Goal: Answer question/provide support: Share knowledge or assist other users

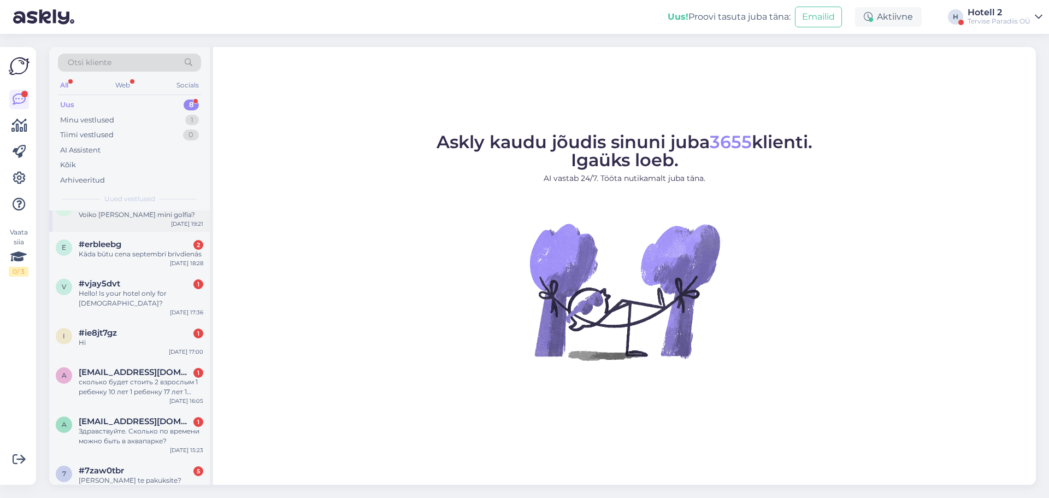
scroll to position [70, 0]
click at [137, 463] on div "#7zaw0tbr 5" at bounding box center [141, 468] width 125 height 10
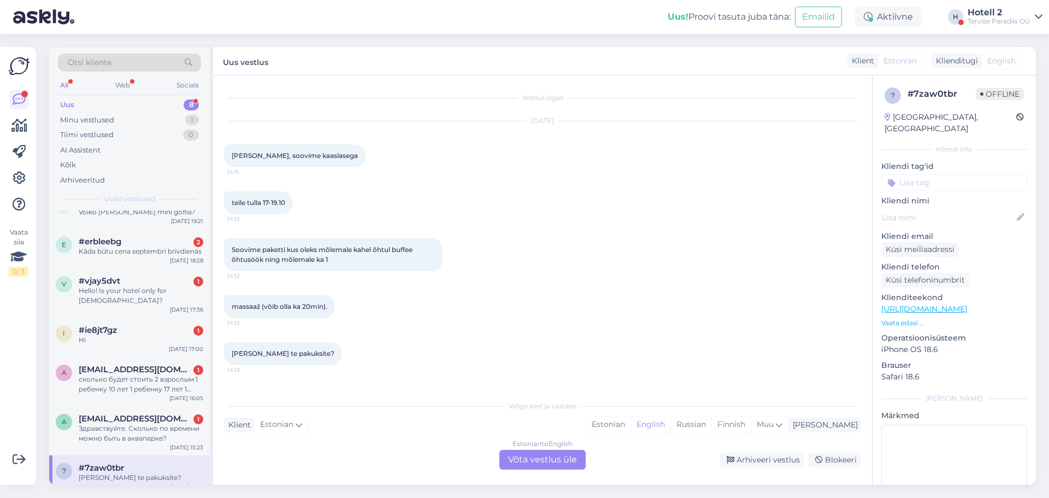
click at [517, 453] on div "Estonian to English Võta vestlus üle" at bounding box center [542, 459] width 86 height 20
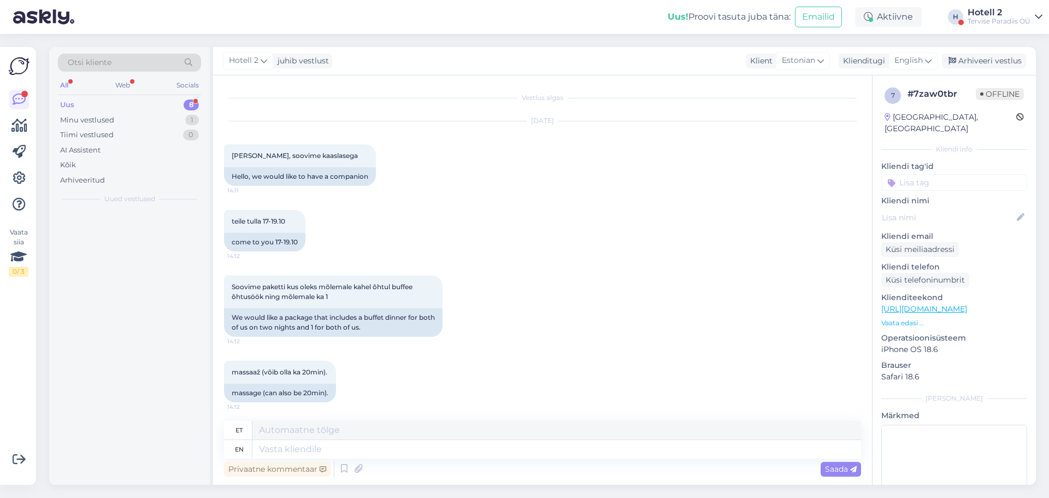
scroll to position [0, 0]
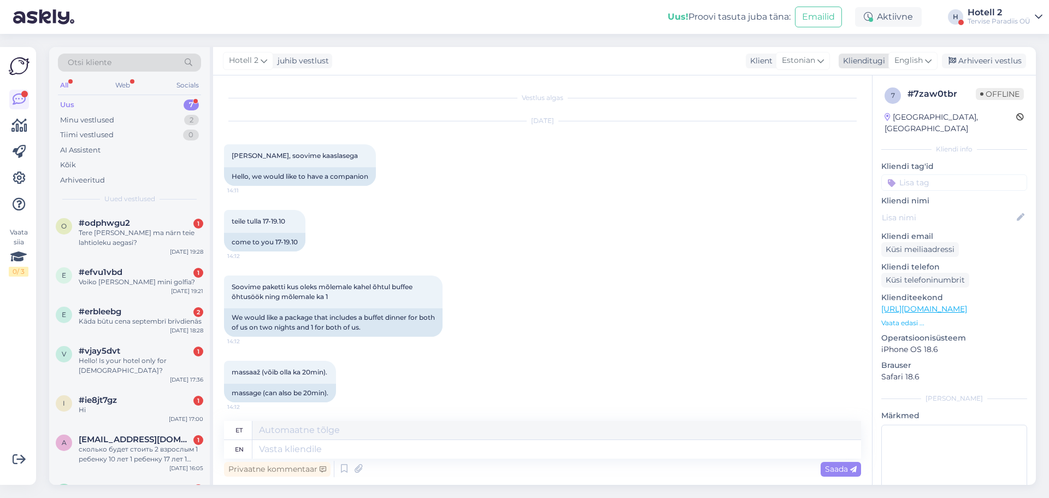
click at [901, 59] on span "English" at bounding box center [908, 61] width 28 height 12
type input "es"
click at [865, 125] on link "Estonian" at bounding box center [888, 126] width 120 height 17
click at [368, 441] on textarea at bounding box center [542, 446] width 637 height 23
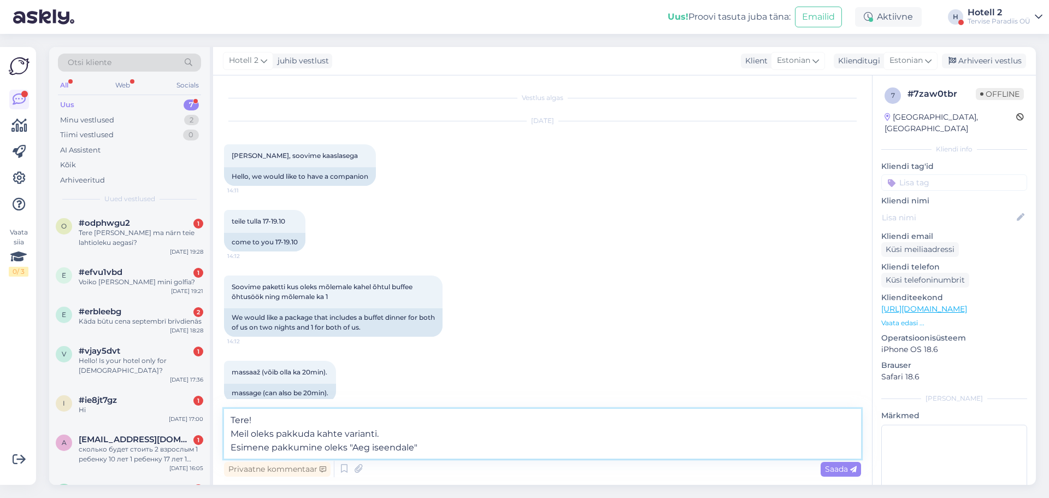
type textarea "Tere! Meil oleks pakkuda kahte varianti. Esimene pakkumine oleks "Aeg iseendale…"
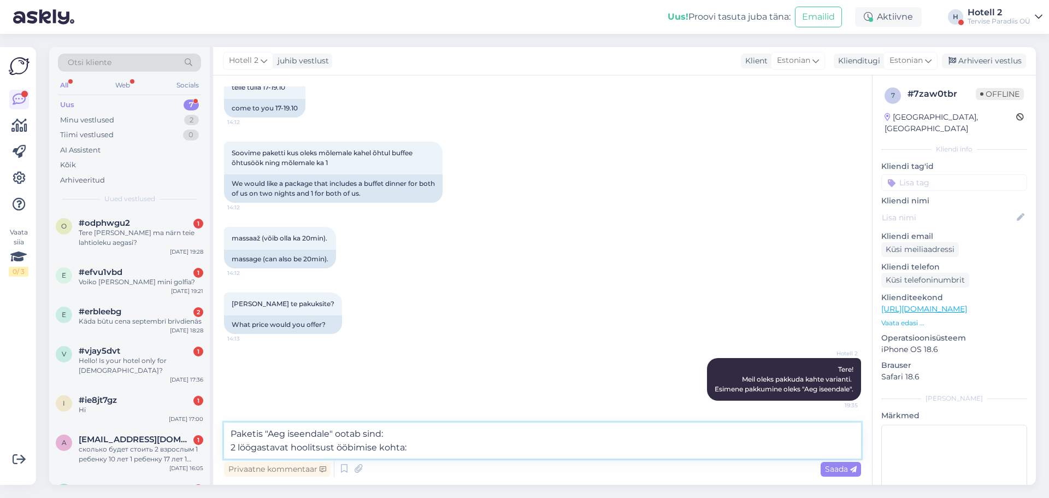
scroll to position [147, 0]
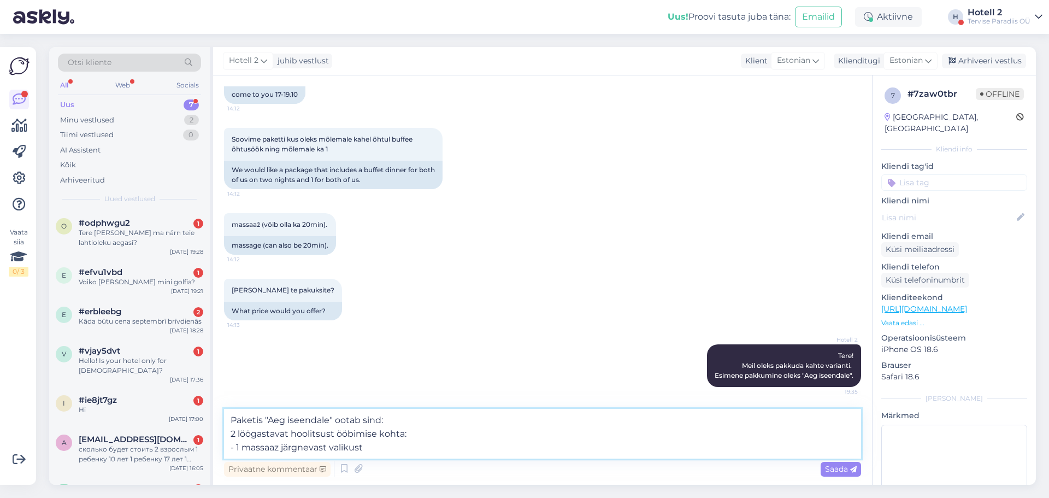
click at [374, 445] on textarea "Paketis "Aeg iseendale" ootab sind: 2 löögastavat hoolitsust ööbimise kohta: - …" at bounding box center [542, 433] width 637 height 50
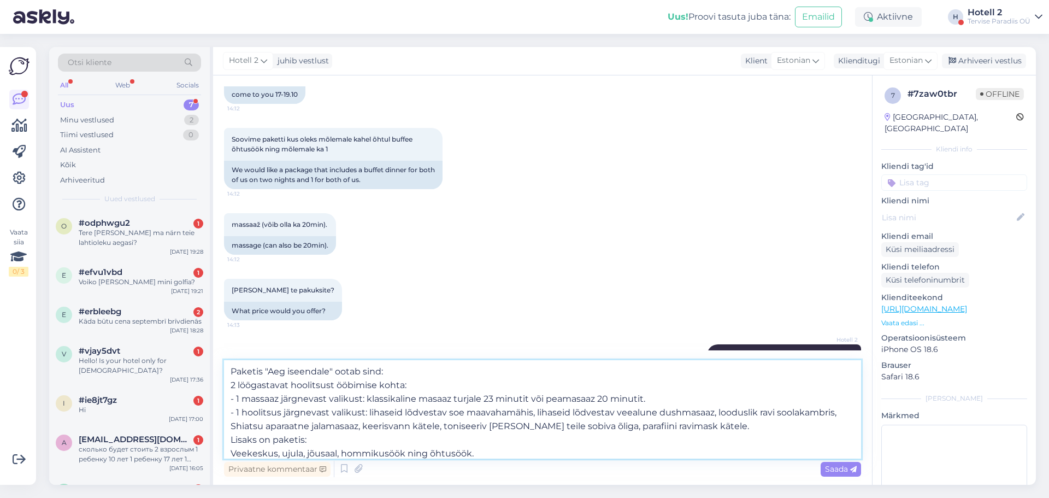
scroll to position [14, 0]
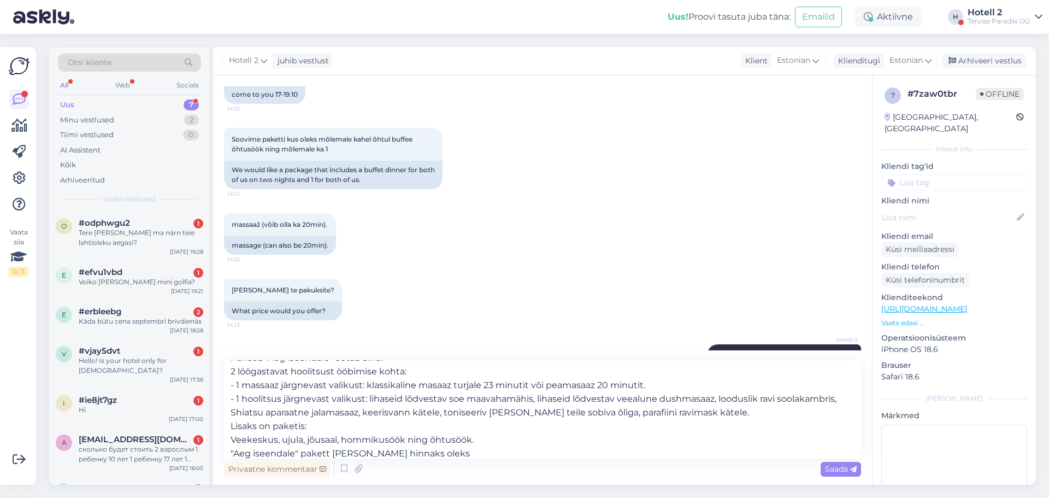
click at [427, 376] on div "Vestlus algas [DATE] Tere, soovime kaaslasega 14:11 Hello, we would like to hav…" at bounding box center [542, 279] width 659 height 409
click at [434, 451] on textarea "Paketis "Aeg iseendale" ootab sind: 2 löögastavat hoolitsust ööbimise kohta: - …" at bounding box center [542, 409] width 637 height 98
click at [602, 450] on textarea "Paketis "Aeg iseendale" ootab sind: 2 löögastavat hoolitsust ööbimise kohta: - …" at bounding box center [542, 409] width 637 height 98
type textarea "Paketis "Aeg iseendale" ootab sind: 2 löögastavat hoolitsust ööbimise kohta: - …"
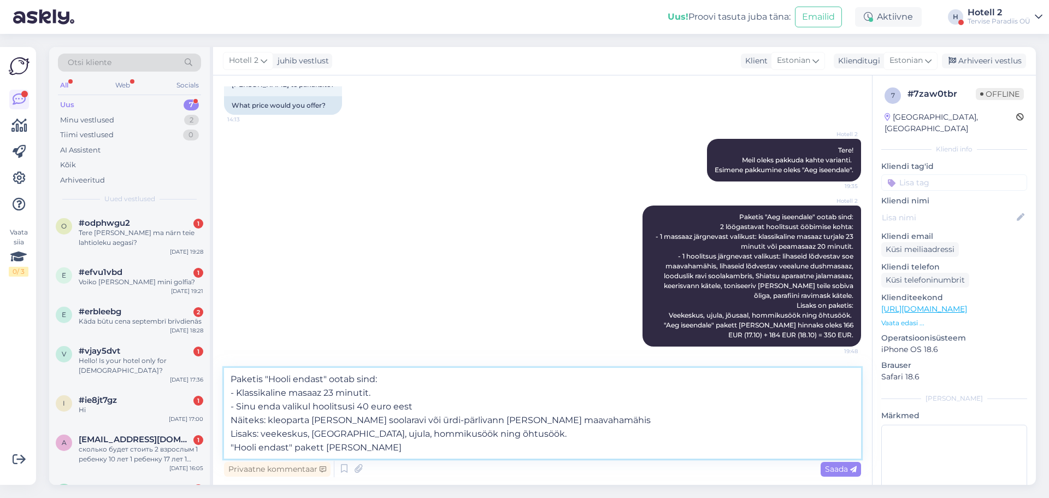
scroll to position [353, 0]
click at [478, 447] on textarea "Paketis "Hooli endast" ootab sind: - Klassikaline masaaz 23 minutit. - Sinu end…" at bounding box center [542, 413] width 637 height 91
click at [564, 451] on textarea "Paketis "Hooli endast" ootab sind: - Klassikaline masaaz 23 minutit. - Sinu end…" at bounding box center [542, 413] width 637 height 91
click at [564, 445] on textarea "Paketis "Hooli endast" ootab sind: - Klassikaline masaaz 23 minutit. - Sinu end…" at bounding box center [542, 413] width 637 height 91
type textarea "Paketis "Hooli endast" ootab sind: - Klassikaline masaaz 23 minutit. - Sinu end…"
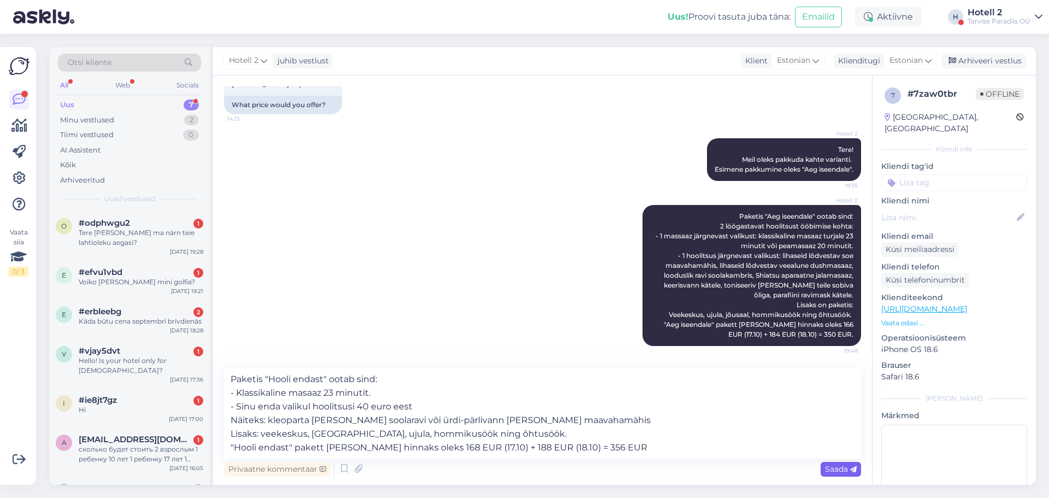
click at [846, 470] on span "Saada" at bounding box center [841, 469] width 32 height 10
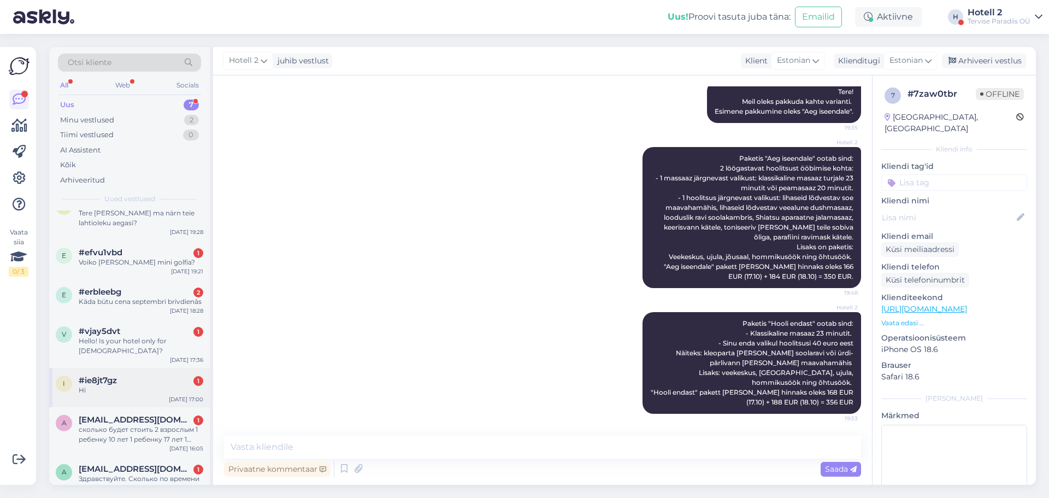
scroll to position [31, 0]
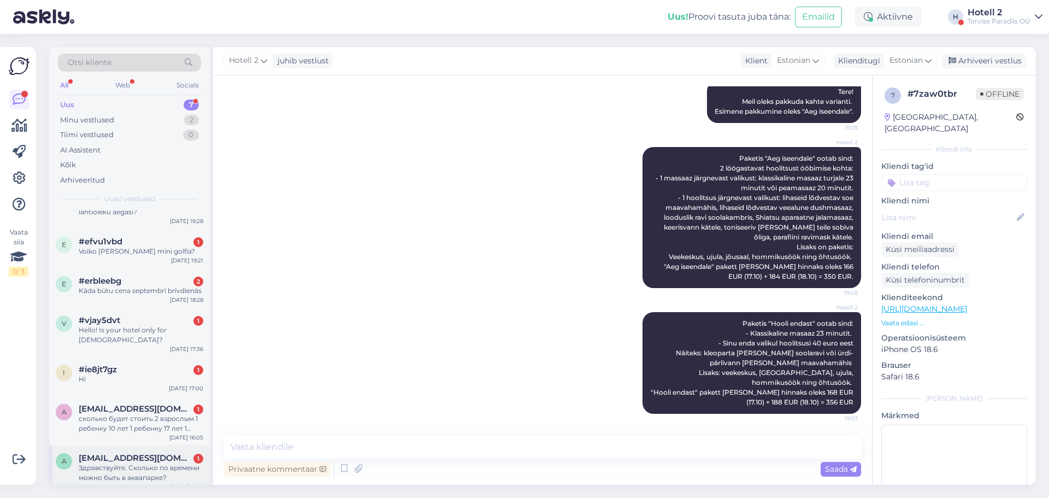
click at [138, 445] on div "a [EMAIL_ADDRESS][DOMAIN_NAME] 1 Здравствуйте. Сколько по времени можно быть в …" at bounding box center [129, 469] width 161 height 49
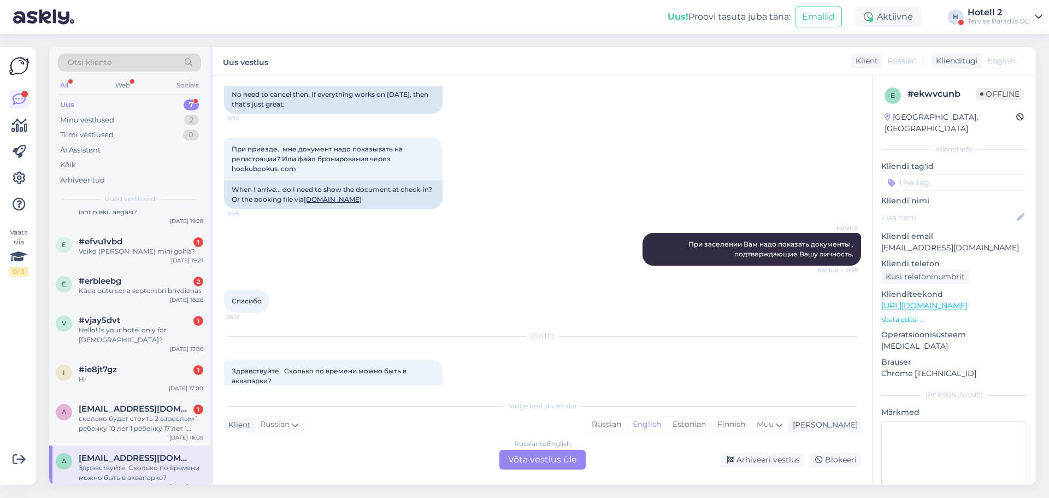
click at [528, 459] on div "Russian to English Võta vestlus üle" at bounding box center [542, 459] width 86 height 20
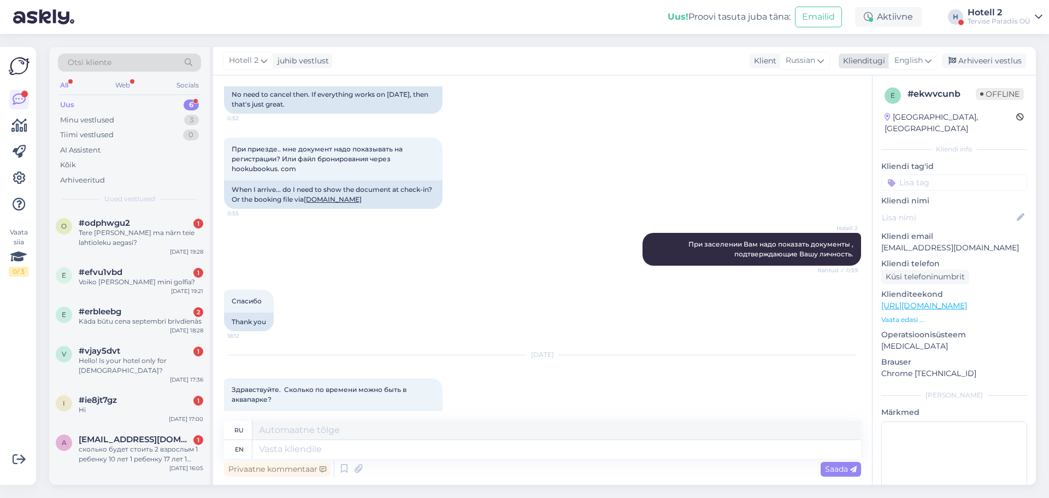
click at [918, 57] on span "English" at bounding box center [908, 61] width 28 height 12
click at [860, 127] on link "Estonian" at bounding box center [888, 126] width 120 height 17
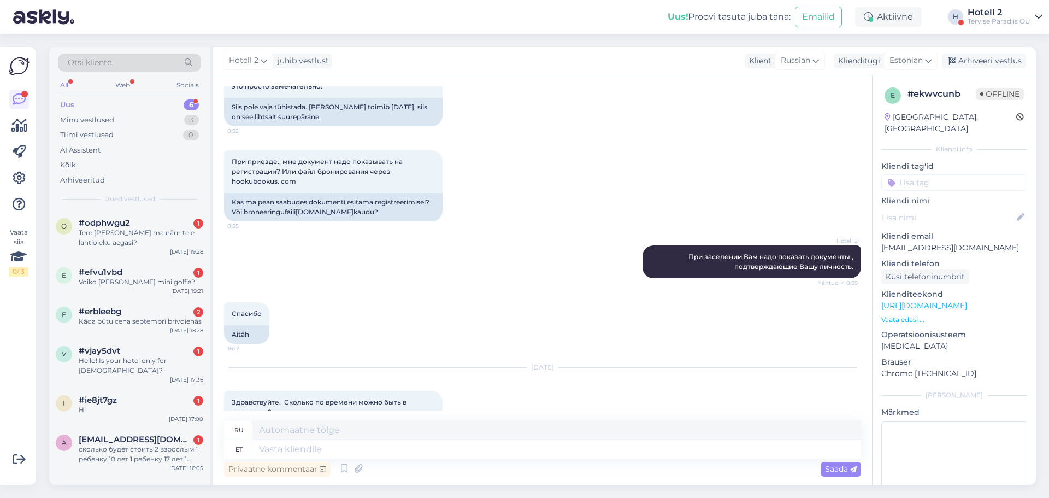
scroll to position [887, 0]
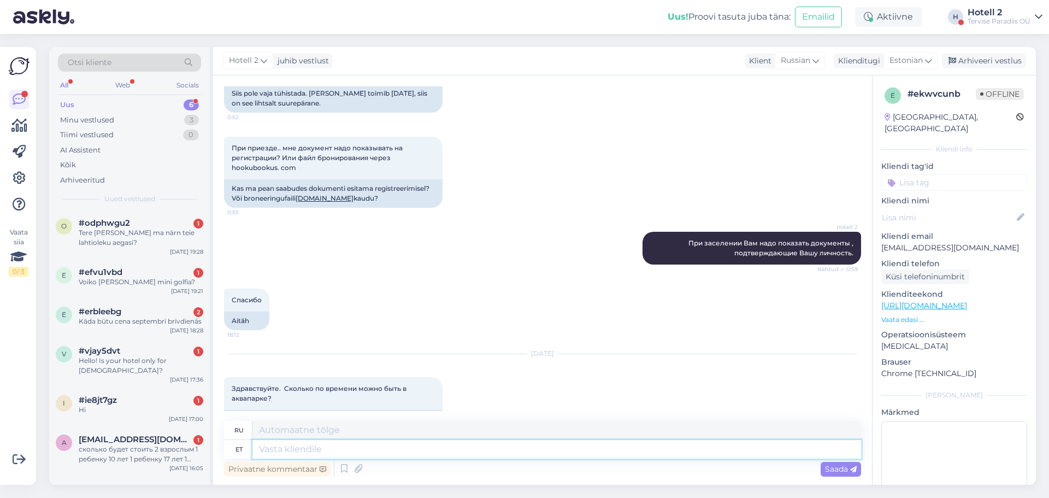
click at [368, 447] on textarea at bounding box center [556, 449] width 608 height 19
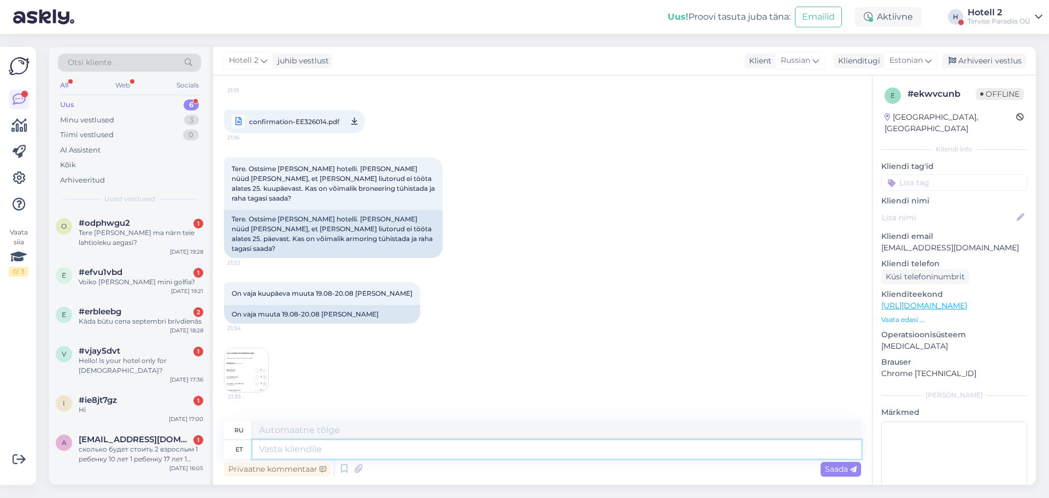
scroll to position [164, 0]
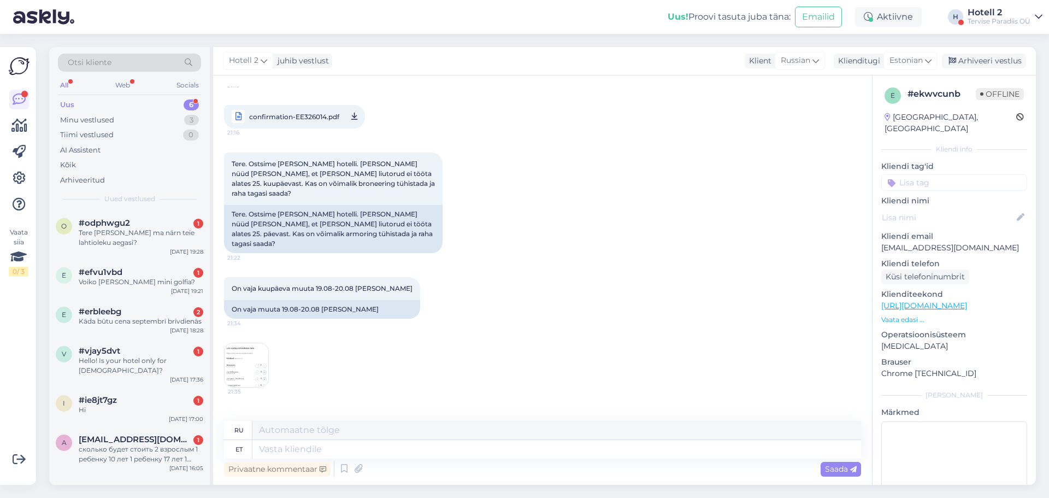
click at [246, 346] on img at bounding box center [246, 365] width 44 height 44
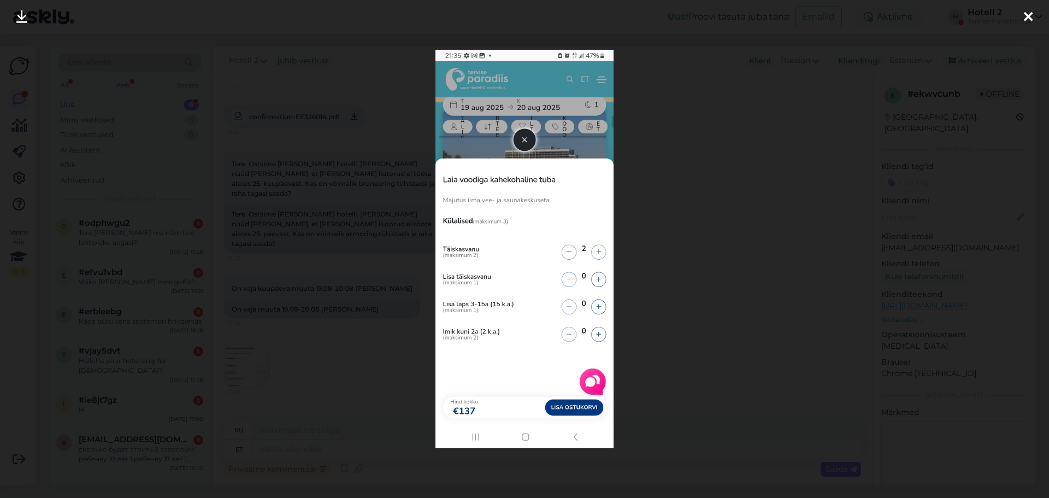
click at [1024, 17] on icon at bounding box center [1027, 17] width 9 height 14
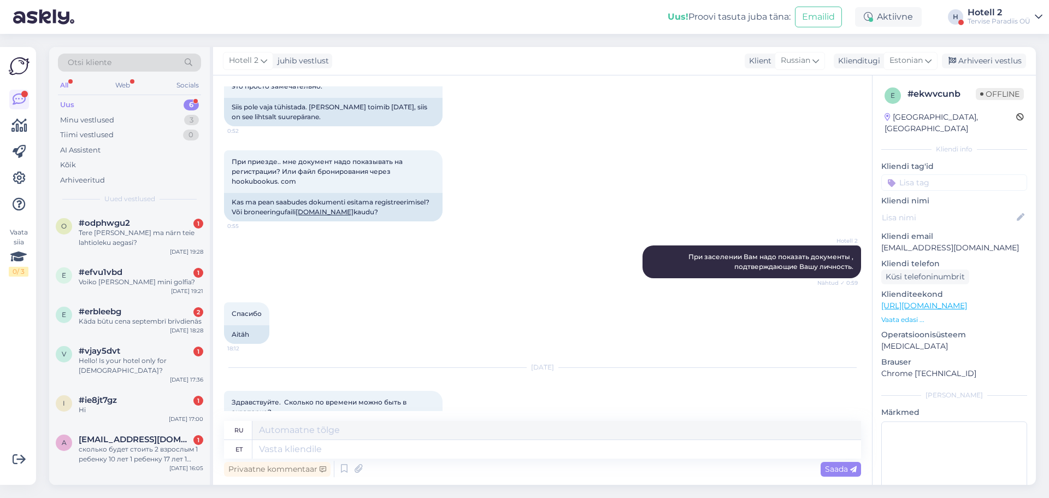
scroll to position [887, 0]
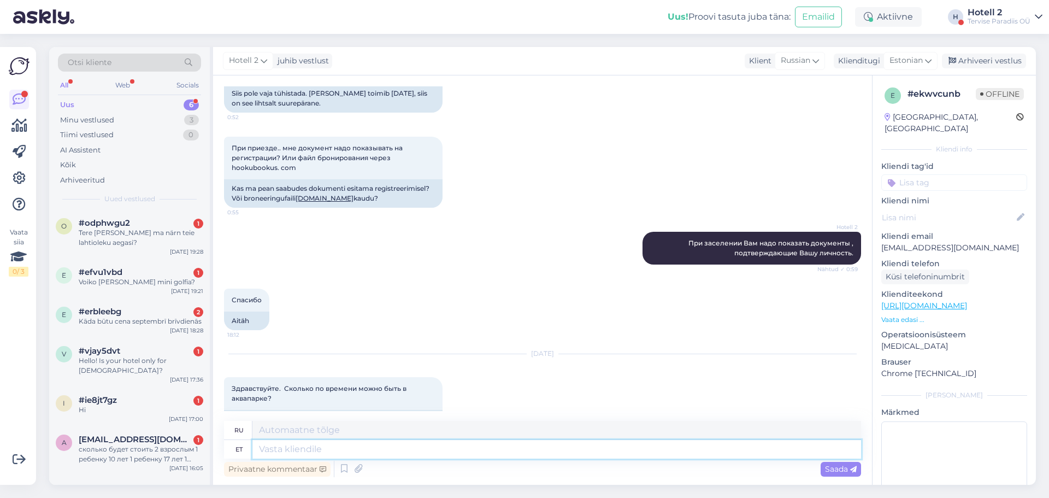
click at [357, 449] on textarea at bounding box center [556, 449] width 608 height 19
type textarea "Tere!"
type textarea "Привет!"
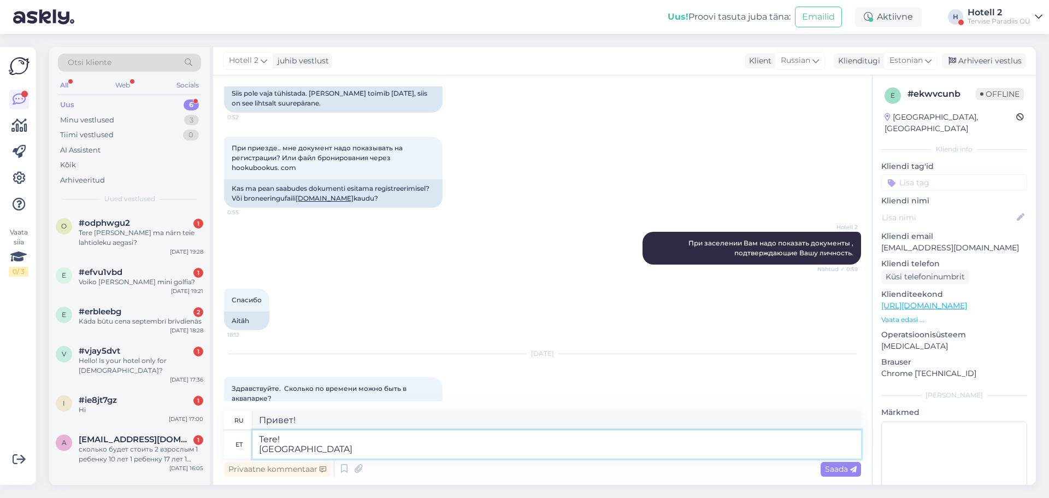
type textarea "Tere! Hotelli k"
type textarea "Привет! отелей"
type textarea "Tere! Hotelli klienr"
type textarea "Здравствуйте! клиентов отеля"
type textarea "Tere! Hotelli klient saab"
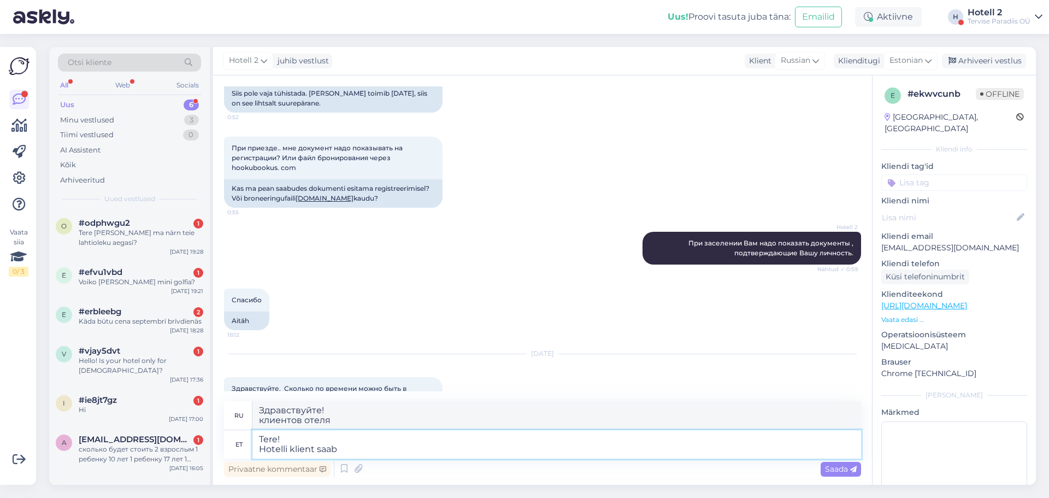
type textarea "Привет! клиентов отеля получают"
type textarea "Tere! Hotelli klient saab vee"
type textarea "Привет! клиентов отеля получают воду."
type textarea "Tere! Hotelli klient saab veepargis"
type textarea "Здравствуйте! гостей отеля могут посещать аквапарк."
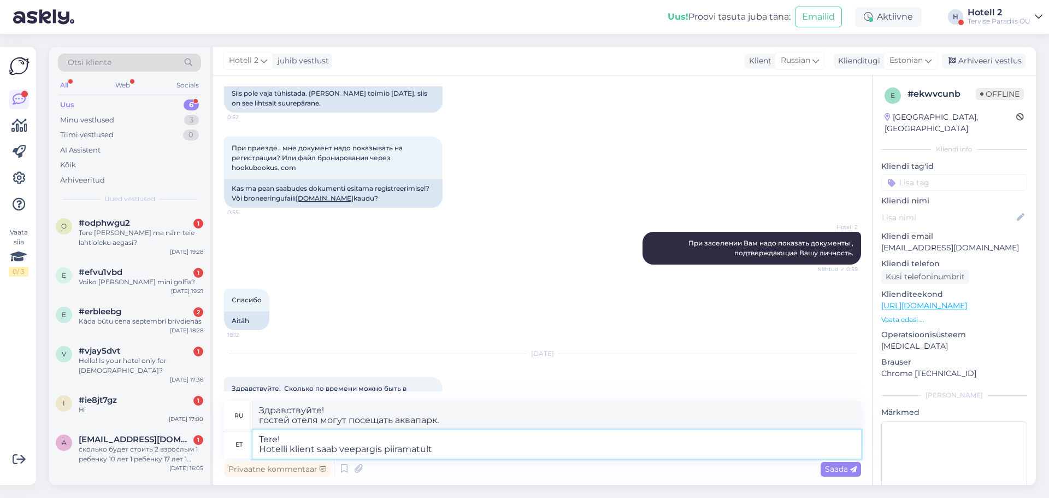
type textarea "Tere! Hotelli klient saab veepargis piiramatult"
type textarea "Здравствуйте! гостей отеля могут пользоваться неограниченным доступом в аквапар…"
type textarea "Tere! Hotelli klient saab veepargis piiramatult kasut"
type textarea "Здравствуйте! клиентов отеля получают неограниченные преимущества в аквапарке."
type textarea "Tere! Hotelli klient saab veepargis piiramatult kasutada."
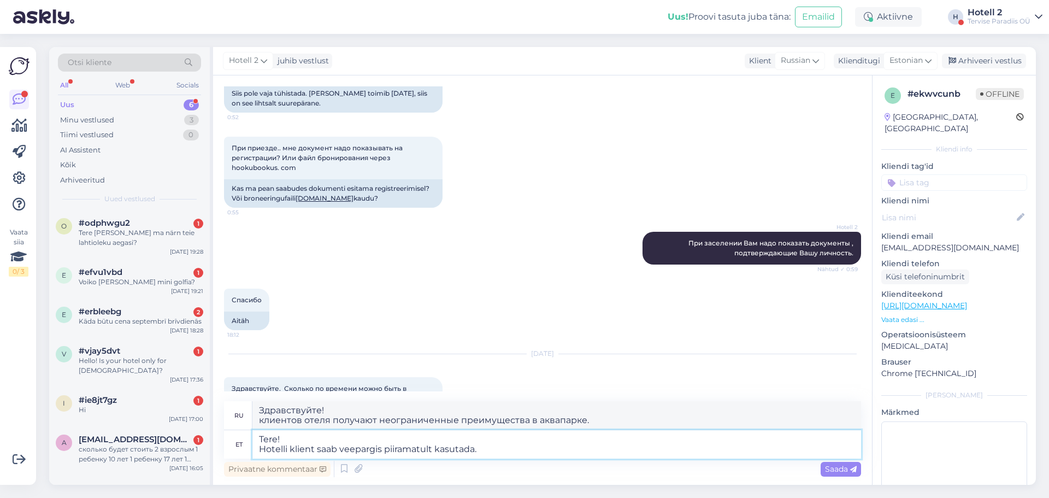
type textarea "Здравствуйте! гостей отеля имеют неограниченный доступ в аквапарк."
type textarea "Tere! Hotelli klient saab veepargis piiramatult kasutada. Veepark o"
type textarea "Здравствуйте! гостей отеля могут посещать аквапарк без ограничений. [GEOGRAPHIC…"
type textarea "Tere! Hotelli klient saab veepargis piiramatult kasutada. Veepark on av"
type textarea "Здравствуйте! гостей отеля имеют неограниченный доступ в аквапарк. [GEOGRAPHIC_…"
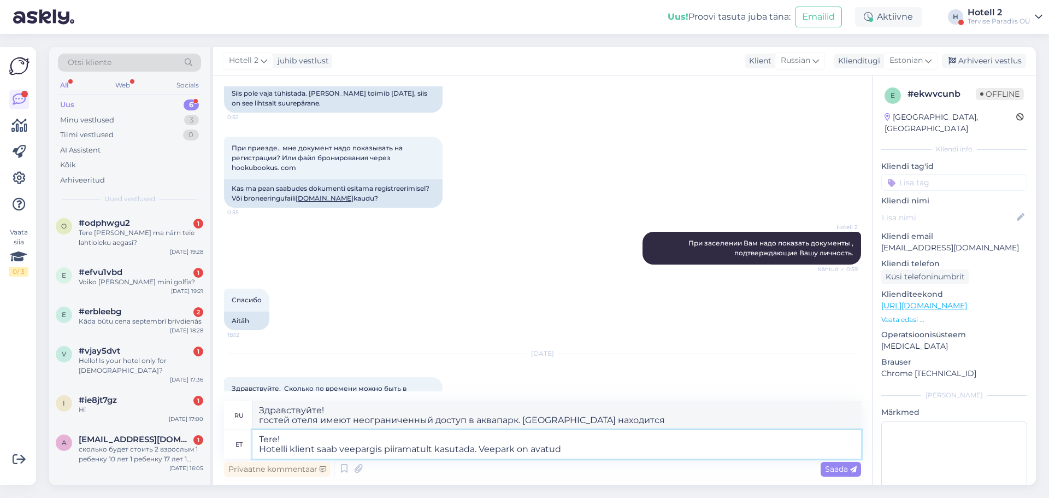
type textarea "Tere! Hotelli klient saab veepargis piiramatult kasutada. Veepark on avatud"
type textarea "Здравствуйте! гостей отеля могут посещать аквапарк без ограничений. [GEOGRAPHIC…"
type textarea "Tere! Hotelli klient saab veepargis piiramatult kasutada. Veepark on avatud kuni"
type textarea "Здравствуйте! гостей отеля имеют неограниченный доступ в аквапарк. [GEOGRAPHIC_…"
type textarea "Tere! Hotelli klient saab veepargis piiramatult kasutada. Veepark on avatud [PE…"
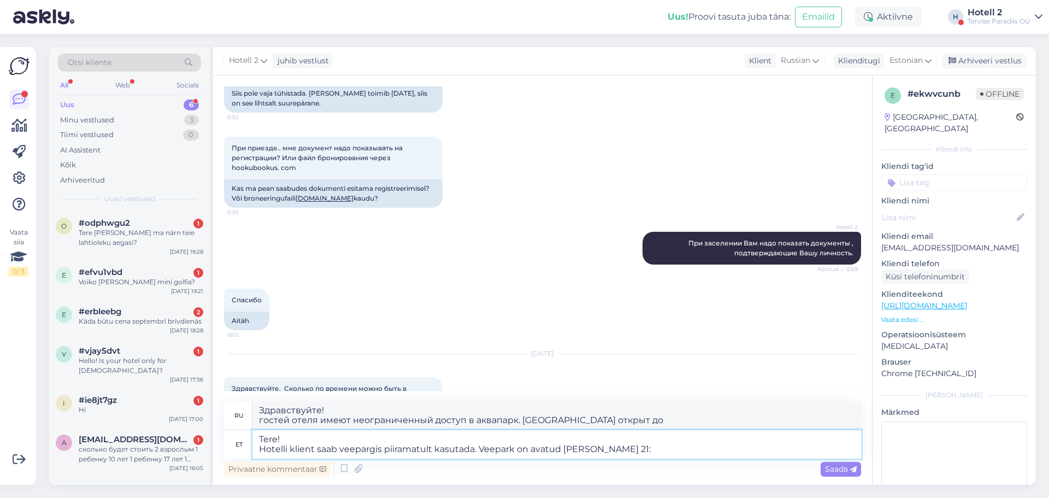
type textarea "Здравствуйте! гостей отеля имеют неограниченный доступ в аквапарк. [GEOGRAPHIC_…"
type textarea "Tere! Hotelli klient saab veepargis piiramatult kasutada. Veepark on avatud [PE…"
type textarea "Здравствуйте! гостей отеля имеют неограниченный доступ в аквапарк. Аквапарк раб…"
type textarea "Tere! Hotelli klient saab veepargis piiramatult kasutada. Veepark on avatud [PE…"
type textarea "Здравствуйте! гостей отеля могут посещать аквапарк без ограничений. [GEOGRAPHIC…"
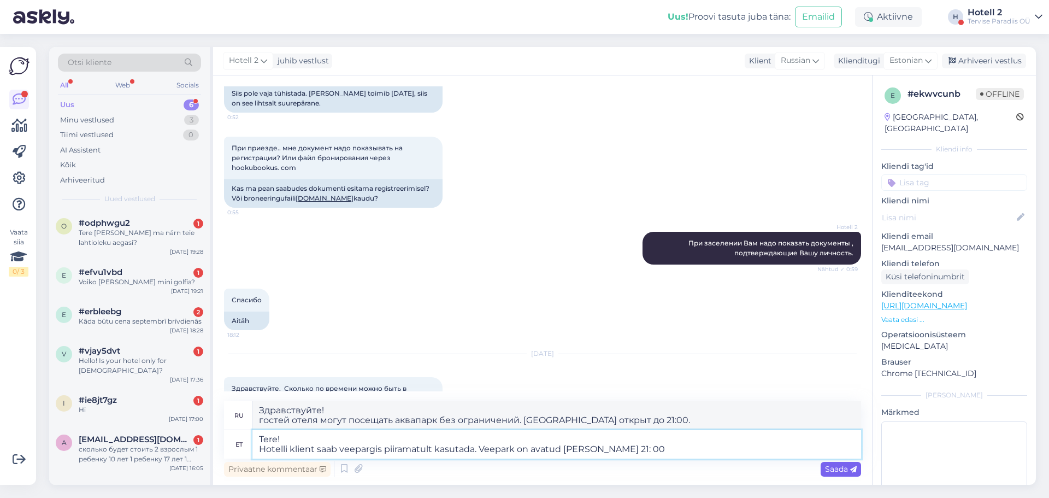
type textarea "Tere! Hotelli klient saab veepargis piiramatult kasutada. Veepark on avatud [PE…"
click at [847, 469] on span "Saada" at bounding box center [841, 469] width 32 height 10
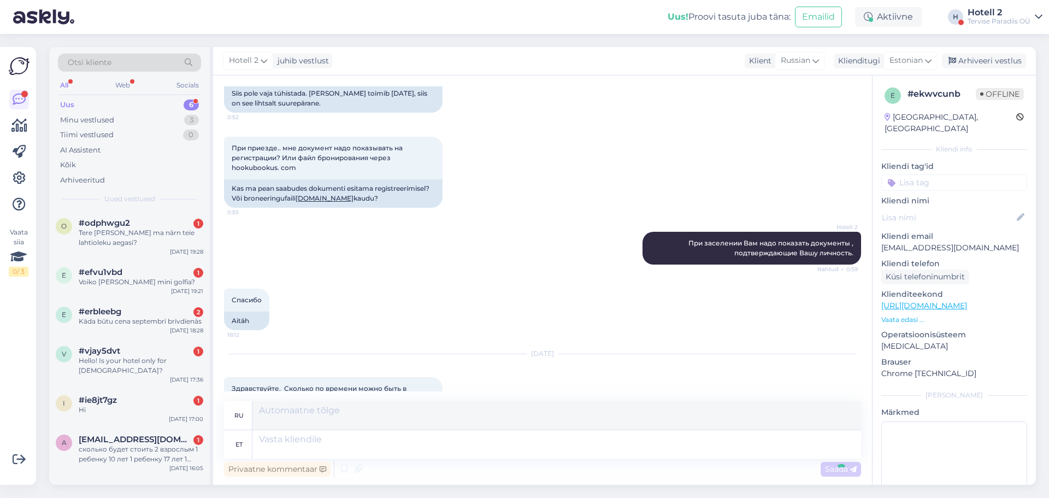
scroll to position [992, 0]
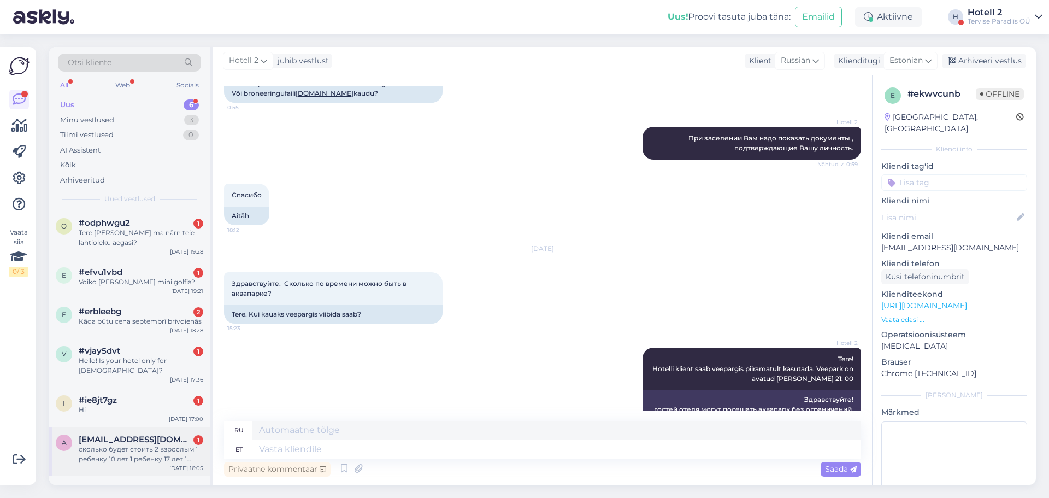
click at [145, 434] on span "[EMAIL_ADDRESS][DOMAIN_NAME]" at bounding box center [136, 439] width 114 height 10
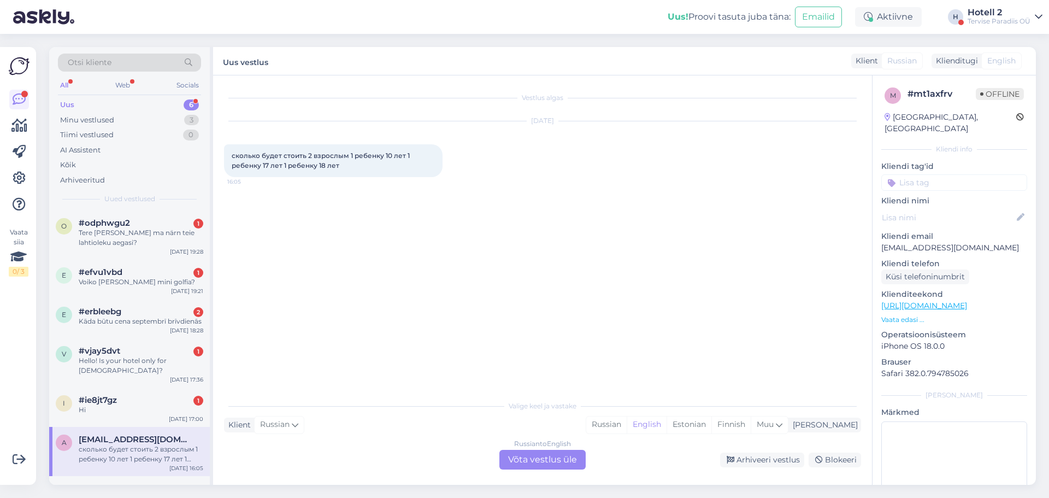
click at [565, 463] on div "Russian to English Võta vestlus üle" at bounding box center [542, 459] width 86 height 20
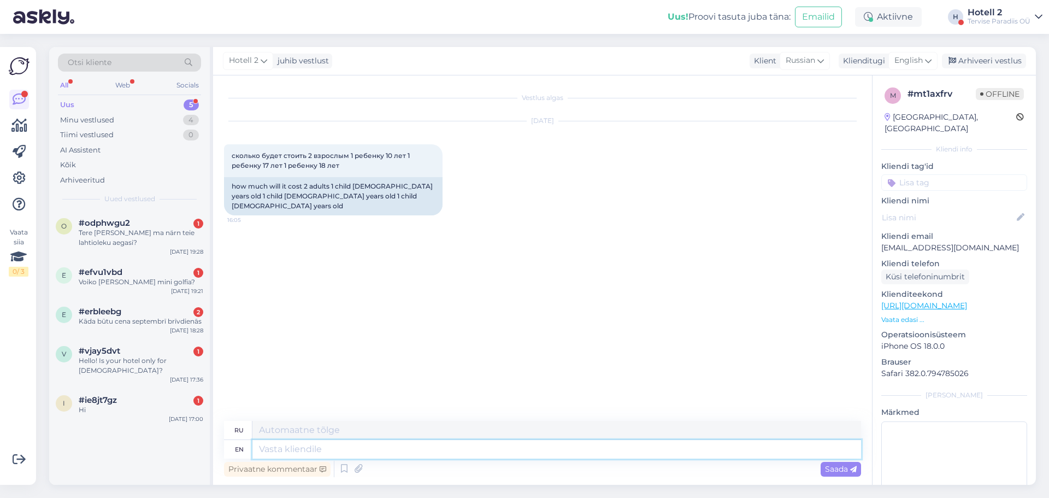
click at [470, 452] on textarea at bounding box center [556, 449] width 608 height 19
click at [903, 55] on span "English" at bounding box center [908, 61] width 28 height 12
drag, startPoint x: 874, startPoint y: 120, endPoint x: 862, endPoint y: 123, distance: 13.1
click at [874, 120] on link "Estonian" at bounding box center [888, 126] width 120 height 17
click at [286, 448] on textarea at bounding box center [556, 449] width 608 height 19
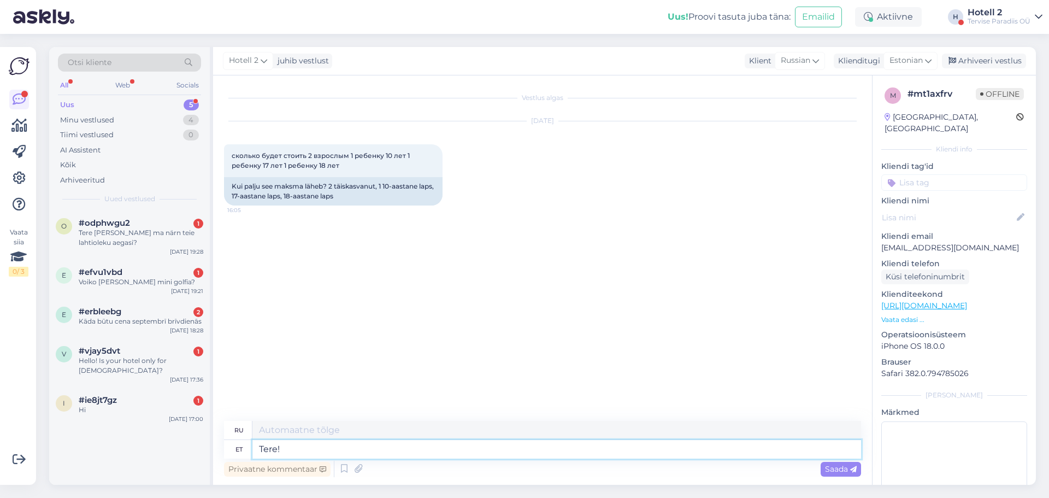
type textarea "Tere!"
type textarea "Привет!"
type textarea "Tere! Mis k"
type textarea "Привет! Что?"
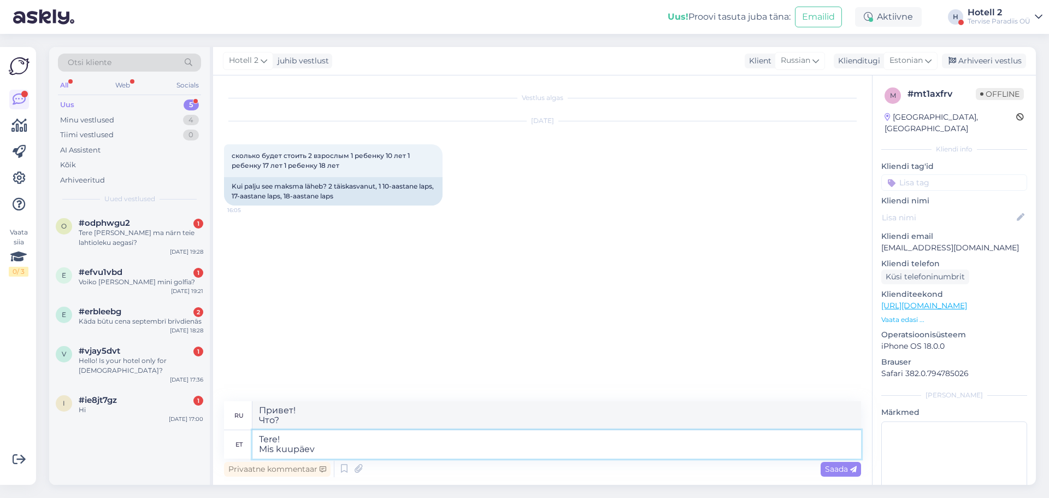
type textarea "Tere! Mis kuupäeva"
type textarea "Привет! Какая дата?"
type textarea "Tere! Mis kuupäev Teid"
type textarea "Привет! Какое у вас свидание?"
type textarea "Tere! Mis kuupäev Teid huvitab?"
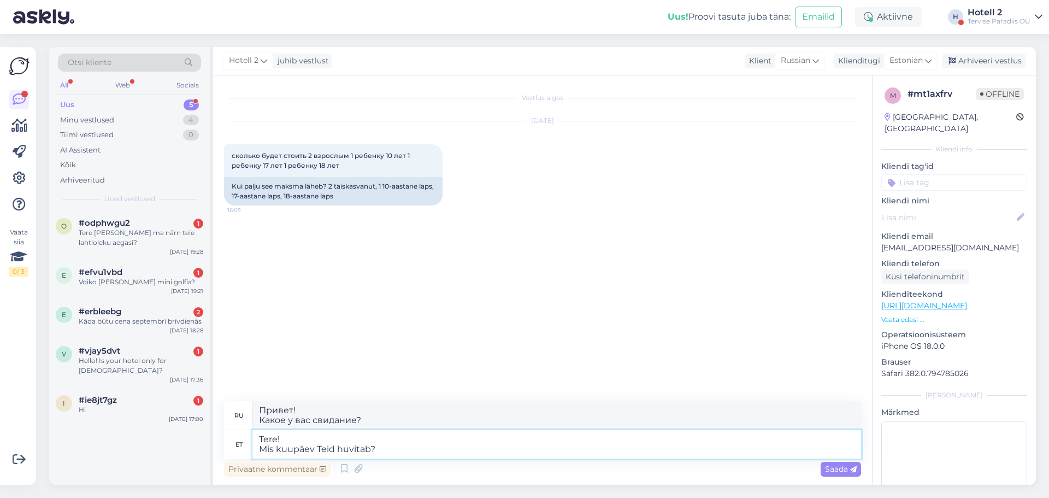
type textarea "Здравствуйте! Какая дата вас интересует?"
type textarea "Tere! Mis kuupäev Teid huvitab?"
click at [832, 464] on span "Saada" at bounding box center [841, 469] width 32 height 10
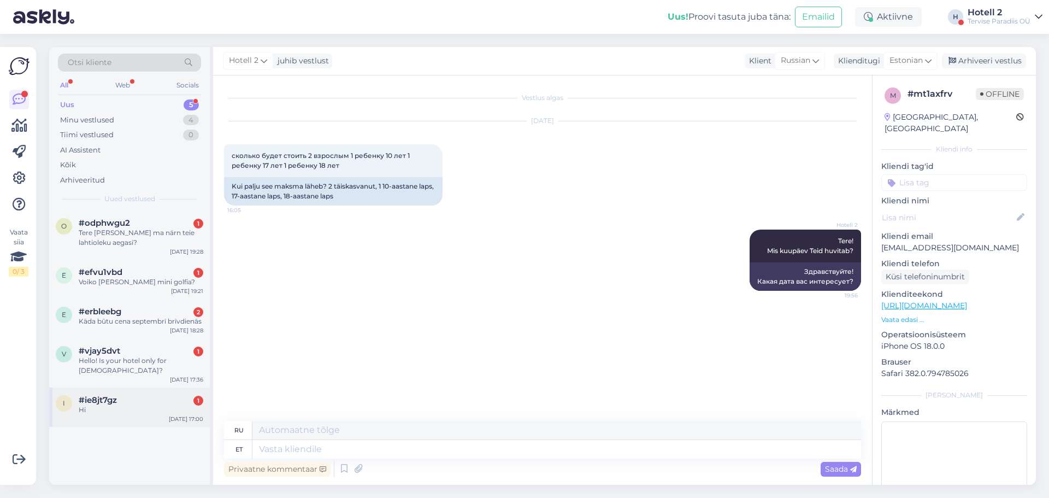
click at [142, 395] on div "#ie8jt7gz 1" at bounding box center [141, 400] width 125 height 10
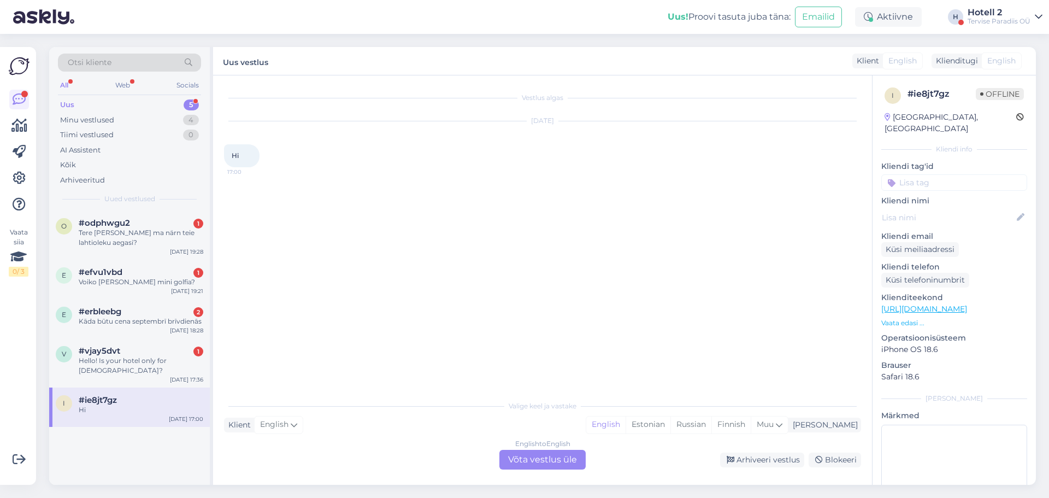
click at [531, 456] on div "English to English Võta vestlus üle" at bounding box center [542, 459] width 86 height 20
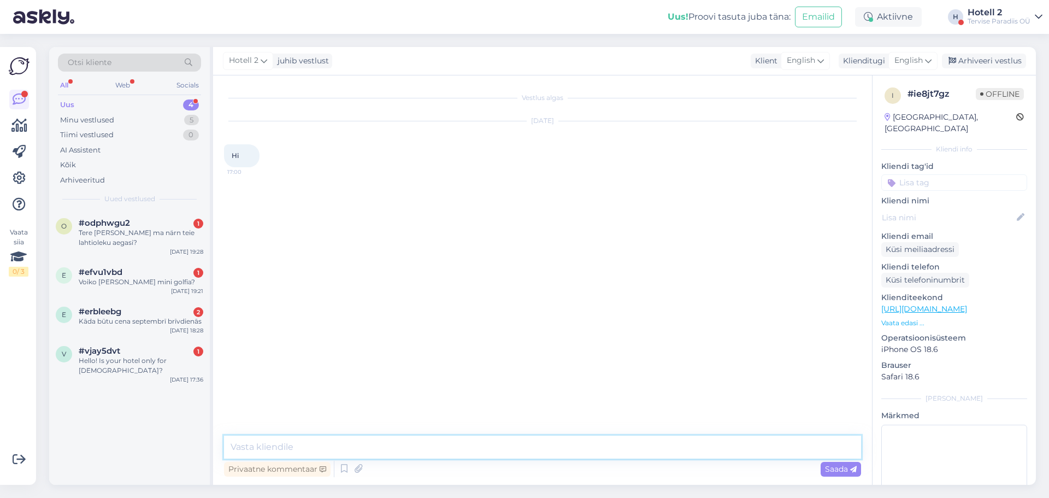
click at [419, 453] on textarea at bounding box center [542, 446] width 637 height 23
type textarea "Hello"
click at [155, 344] on div "v #vjay5dvt 1 Hello! Is your hotel only for [DEMOGRAPHIC_DATA]? [DATE] 17:36" at bounding box center [129, 362] width 161 height 49
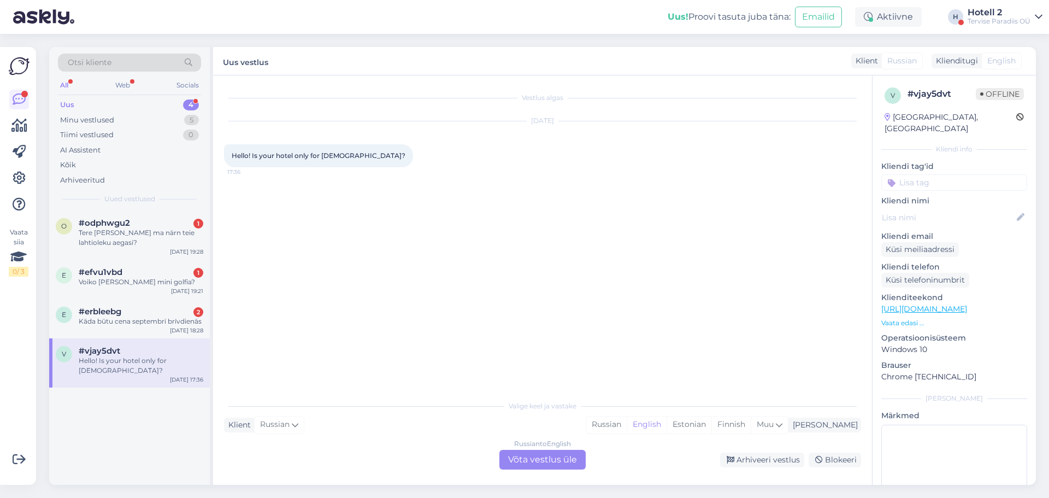
click at [536, 454] on div "Russian to English Võta vestlus üle" at bounding box center [542, 459] width 86 height 20
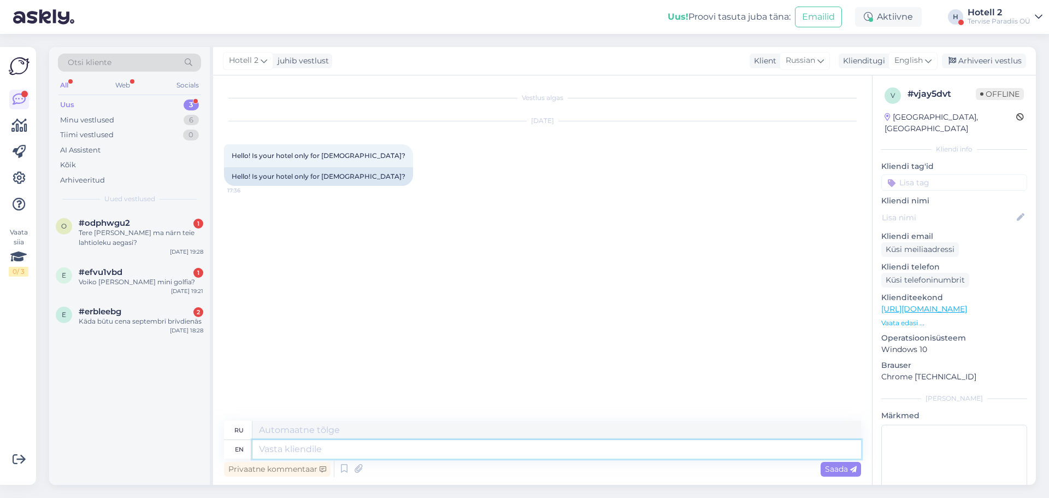
click at [437, 451] on textarea at bounding box center [556, 449] width 608 height 19
click at [915, 62] on span "English" at bounding box center [908, 61] width 28 height 12
drag, startPoint x: 862, startPoint y: 125, endPoint x: 749, endPoint y: 171, distance: 122.4
click at [862, 125] on link "Estonian" at bounding box center [888, 126] width 120 height 17
click at [332, 447] on textarea at bounding box center [556, 449] width 608 height 19
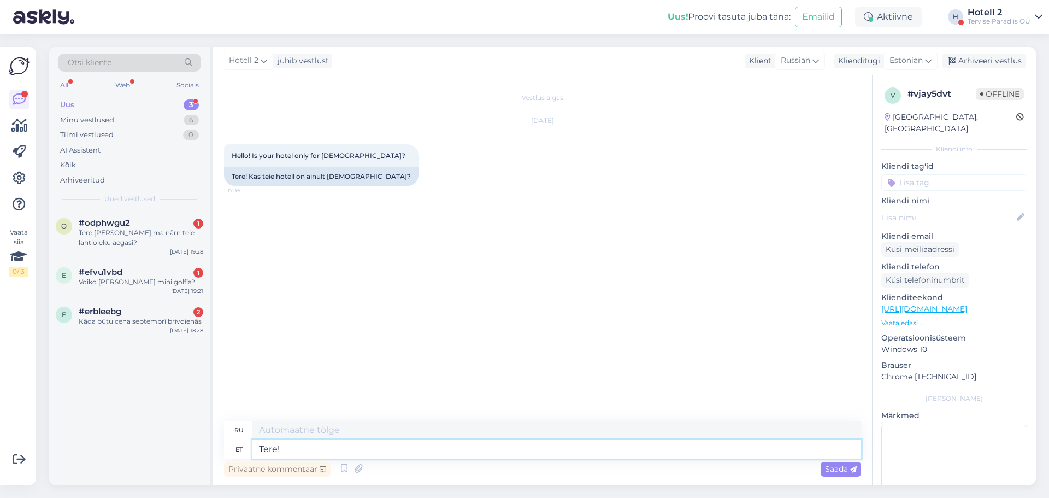
type textarea "Tere!"
type textarea "Привет!"
type textarea "Tere! Meie"
type textarea "Привет! Нас"
type textarea "Tere! Meie hotelli o"
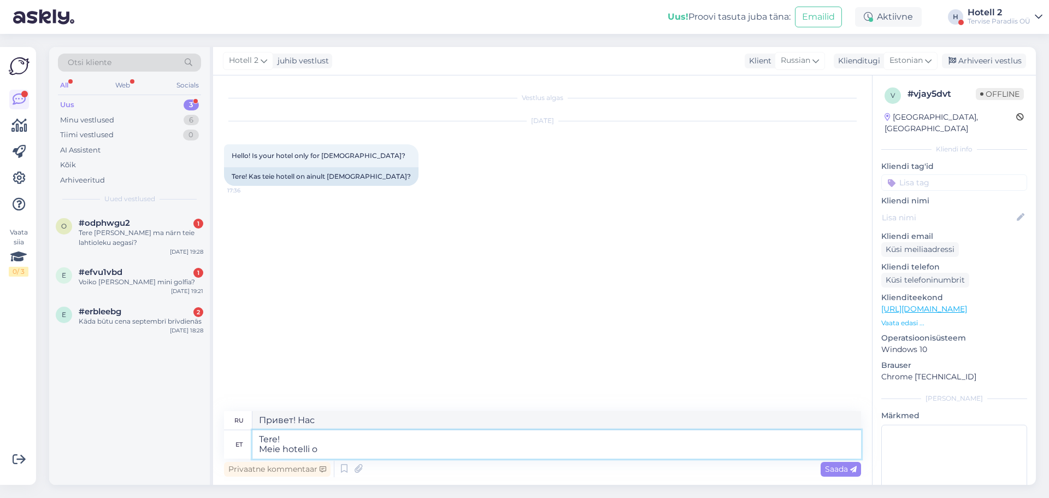
type textarea "Привет! Наши отели"
type textarea "Tere! Meie hotelli on"
type textarea "Здравствуйте! Наш отель"
type textarea "Tere! Meie hotelli on oodatud"
type textarea "Здравствуйте! Добро пожаловать в наш отель."
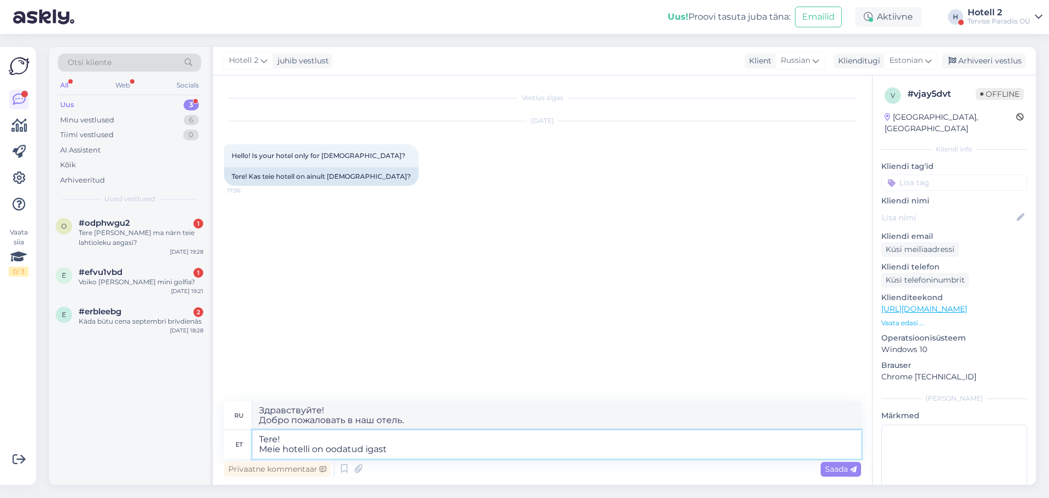
type textarea "Tere! Meie hotelli on oodatud igast"
type textarea "Здравствуйте! Наш отель рад приветствовать всех."
type textarea "Tere! Meie hotelli on oodatud igast riigist."
type textarea "Здравствуйте! Наш отель принимает гостей из всех стран."
type textarea "Tere! Meie hotelli on oodatud igast riigist."
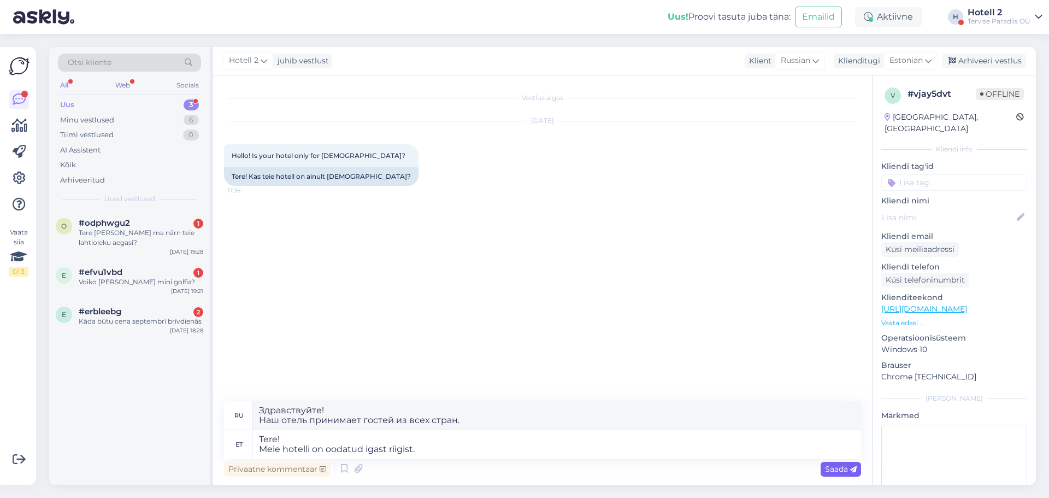
click at [825, 466] on span "Saada" at bounding box center [841, 469] width 32 height 10
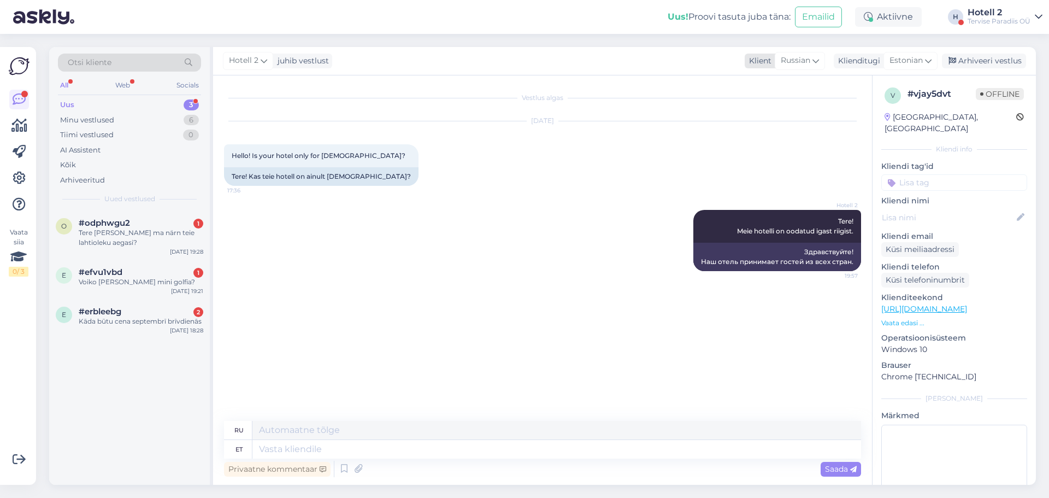
click at [815, 58] on icon at bounding box center [815, 61] width 7 height 12
type input "en"
click at [771, 110] on link "English" at bounding box center [785, 108] width 120 height 17
click at [344, 451] on textarea at bounding box center [556, 449] width 608 height 19
type textarea "Tere!"
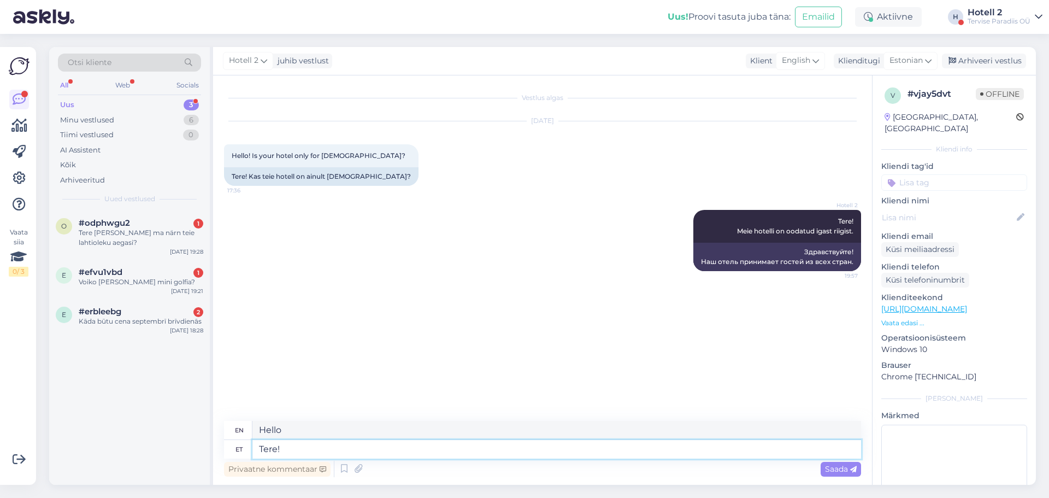
type textarea "Hello!"
type textarea "Tere! [GEOGRAPHIC_DATA]"
type textarea "Hello! [GEOGRAPHIC_DATA]"
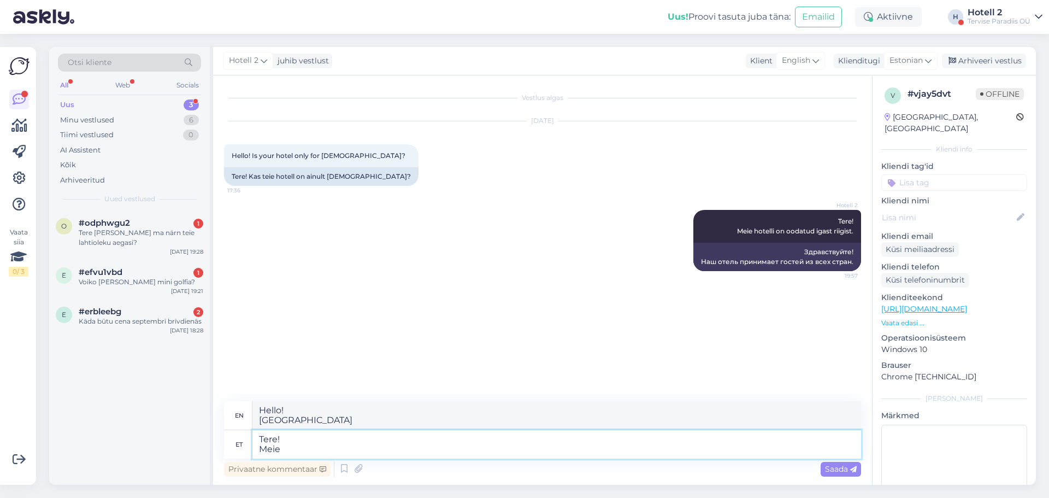
type textarea "Tere! Meie"
type textarea "Hello! Us"
type textarea "Tere! Meie hotelli"
type textarea "Hello! Our hotels"
type textarea "Tere! Meie hotelli on"
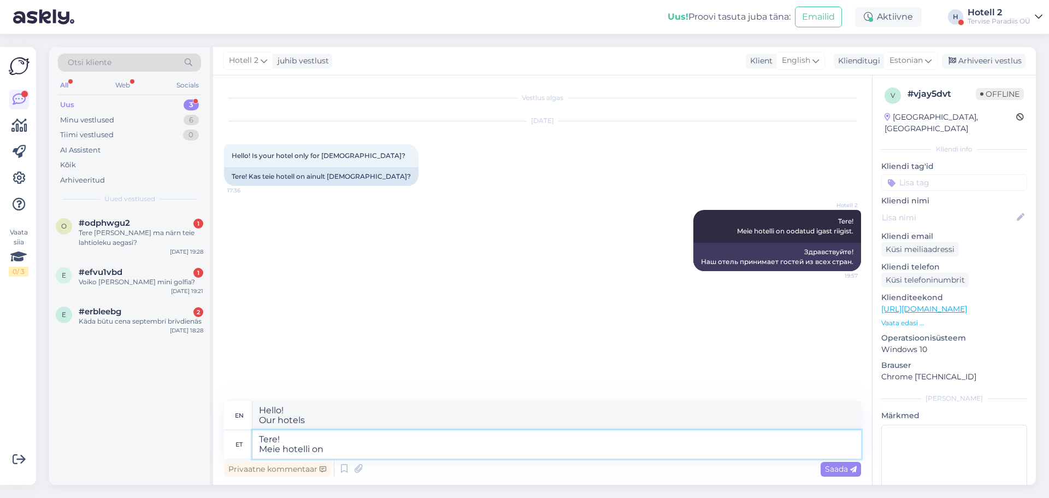
type textarea "Hello! Our hotels are"
type textarea "Tere! Meie hotelli on oodatud"
type textarea "Hello! You are welcome to our hotel"
type textarea "Tere! Meie hotelli on oodatud igast"
type textarea "Hello! Our hotel welcomes everyone"
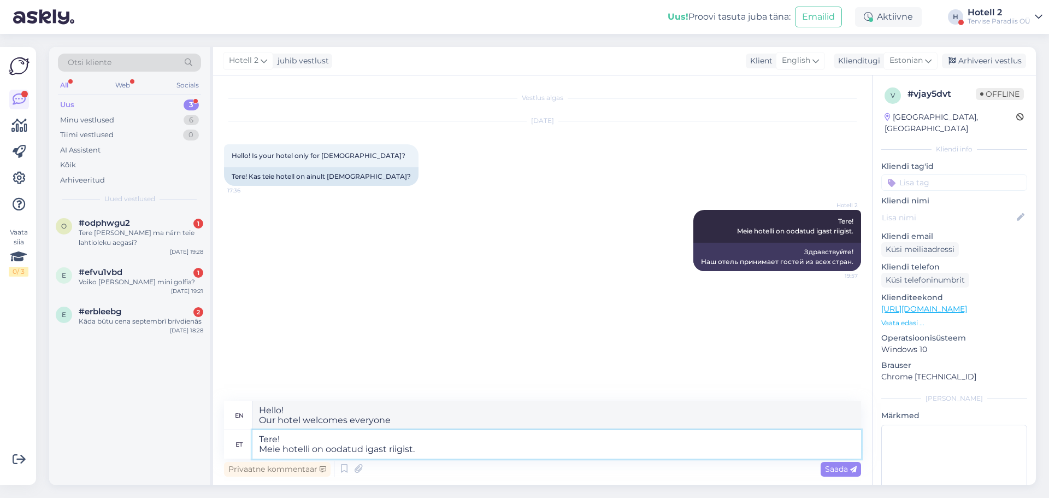
type textarea "Tere! Meie hotelli on oodatud igast riigist."
type textarea "Hello! Our hotel welcomes guests from every country."
type textarea "Tere! Meie hotelli on oodatud igast riigist."
click at [837, 463] on div "Saada" at bounding box center [840, 468] width 40 height 15
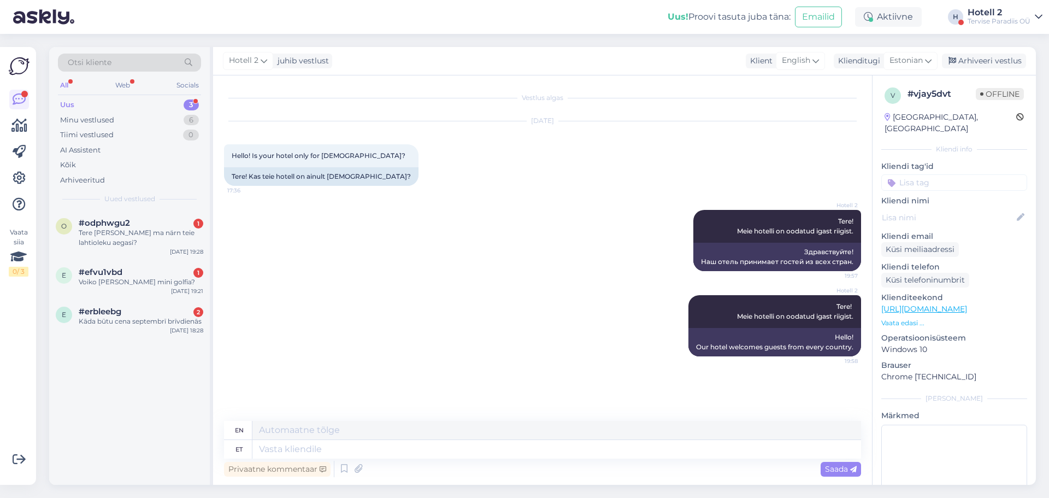
click at [196, 110] on div "Uus 3" at bounding box center [129, 104] width 143 height 15
click at [192, 115] on div "6" at bounding box center [190, 120] width 15 height 11
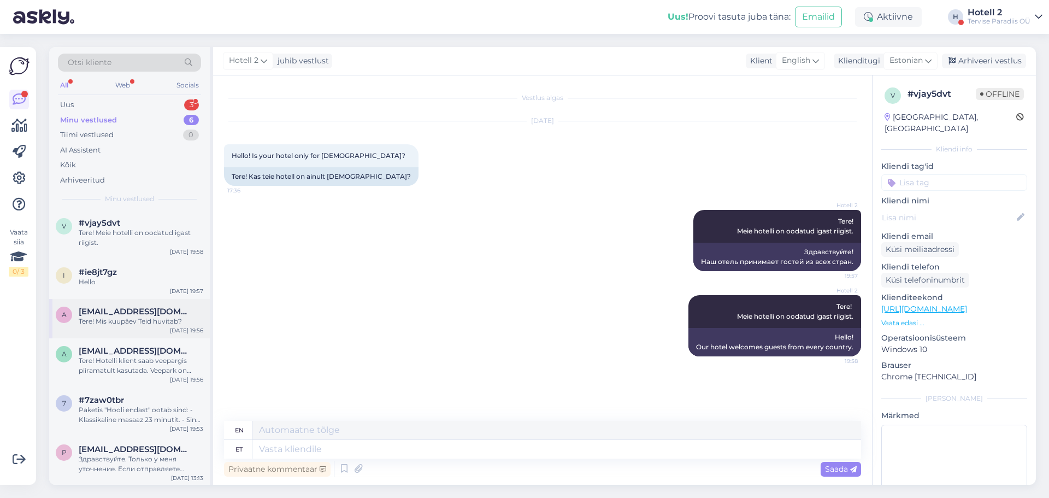
click at [147, 311] on span "[EMAIL_ADDRESS][DOMAIN_NAME]" at bounding box center [136, 311] width 114 height 10
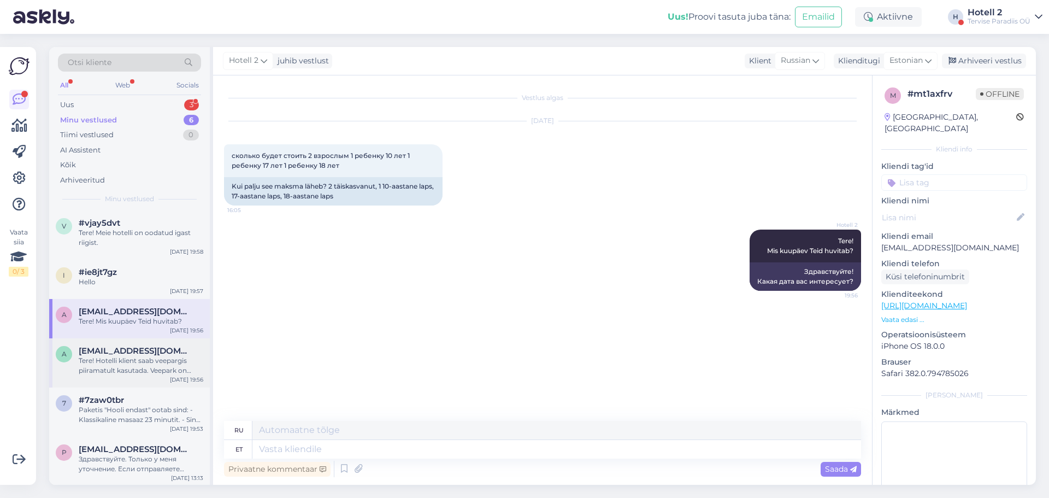
click at [132, 353] on span "[EMAIL_ADDRESS][DOMAIN_NAME]" at bounding box center [136, 351] width 114 height 10
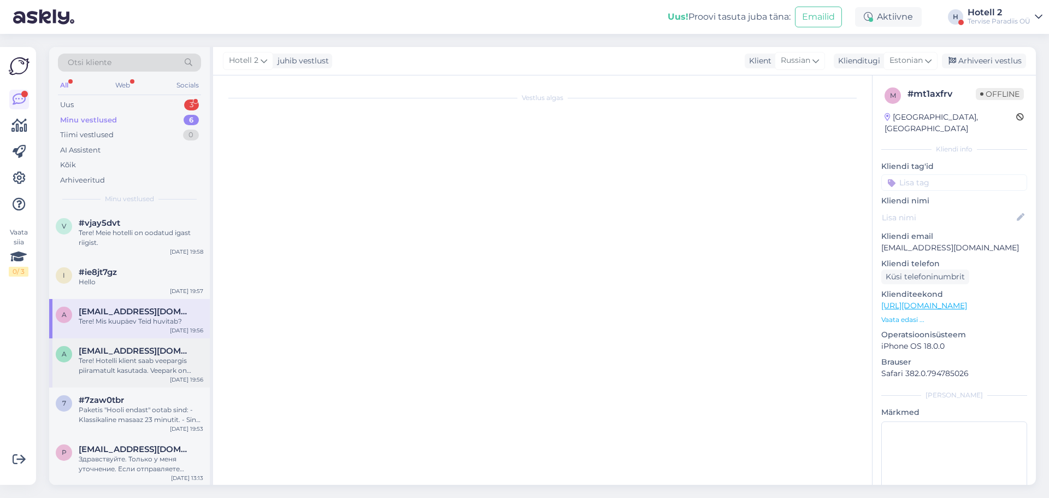
scroll to position [992, 0]
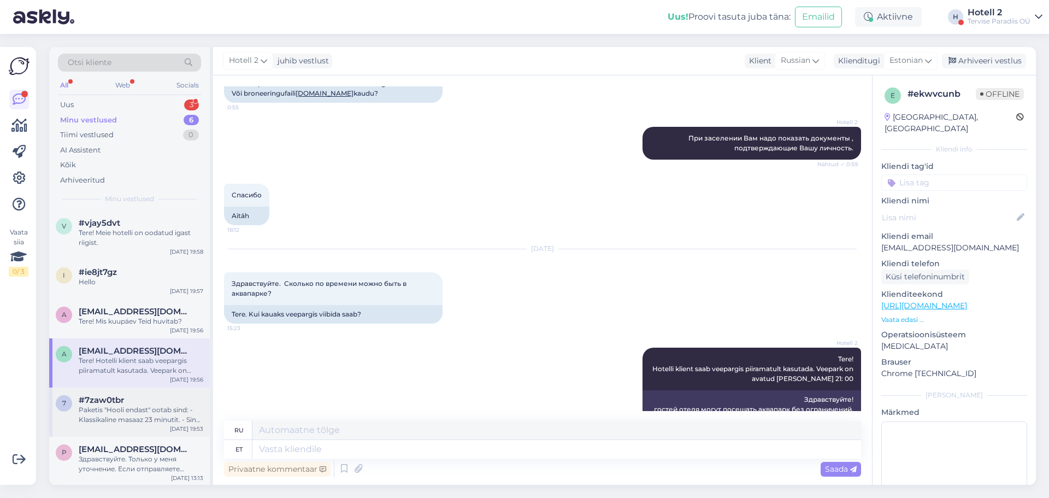
click at [133, 392] on div "7 #7zaw0tbr Paketis "Hooli endast" ootab sind: - Klassikaline masaaz 23 minutit…" at bounding box center [129, 411] width 161 height 49
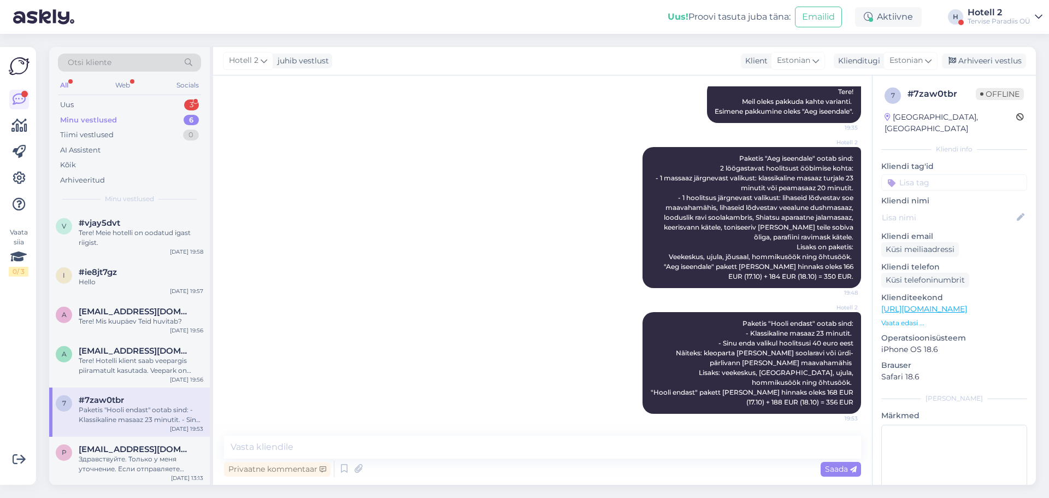
scroll to position [411, 0]
click at [193, 102] on div "3" at bounding box center [191, 104] width 15 height 11
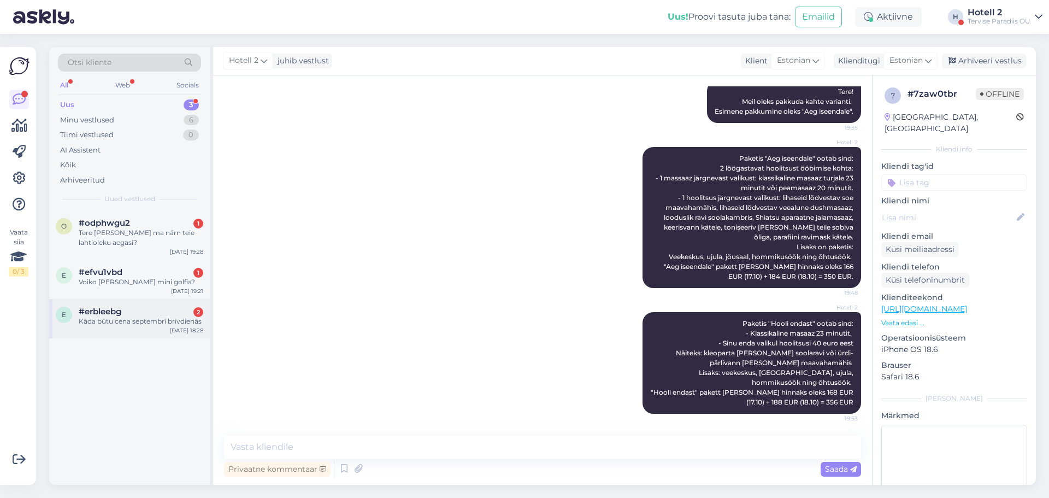
click at [150, 308] on div "#erbleebg 2" at bounding box center [141, 311] width 125 height 10
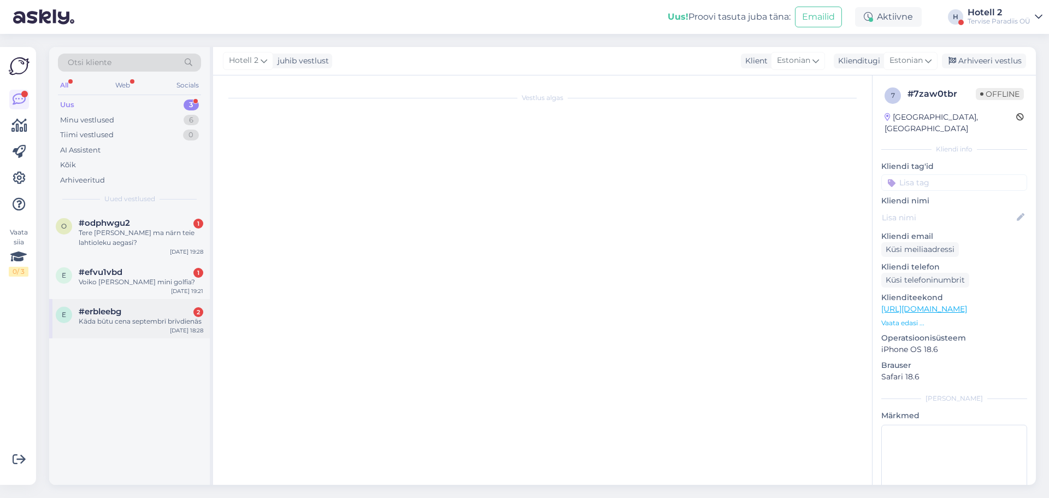
scroll to position [0, 0]
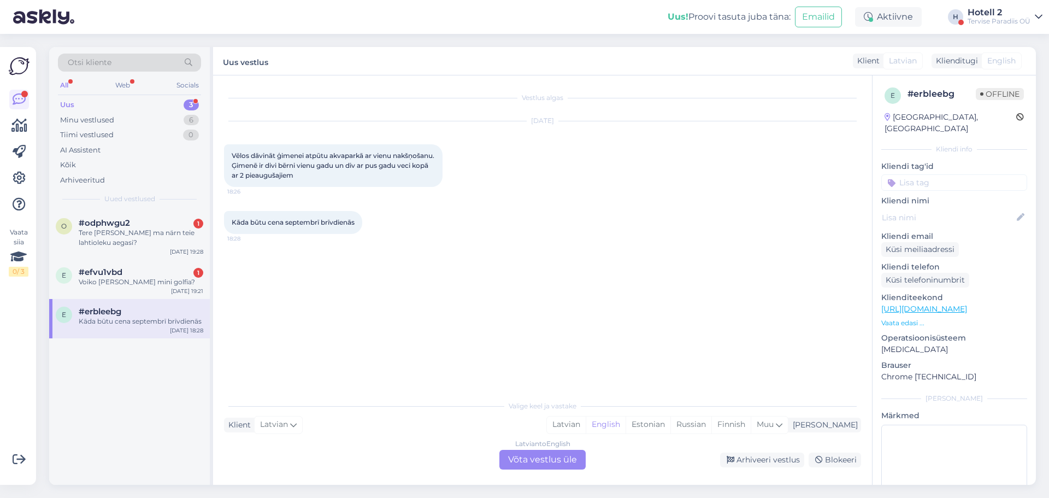
click at [553, 455] on div "Latvian to English Võta vestlus üle" at bounding box center [542, 459] width 86 height 20
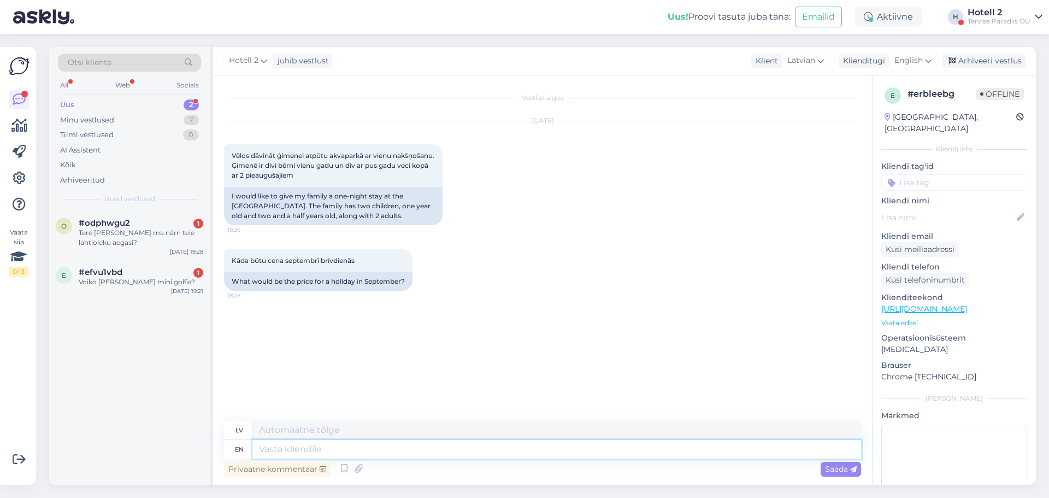
click at [520, 457] on textarea at bounding box center [556, 449] width 608 height 19
click at [920, 60] on span "English" at bounding box center [908, 61] width 28 height 12
drag, startPoint x: 862, startPoint y: 127, endPoint x: 780, endPoint y: 158, distance: 87.6
click at [862, 127] on link "Estonian" at bounding box center [888, 126] width 120 height 17
click at [320, 453] on textarea at bounding box center [556, 449] width 608 height 19
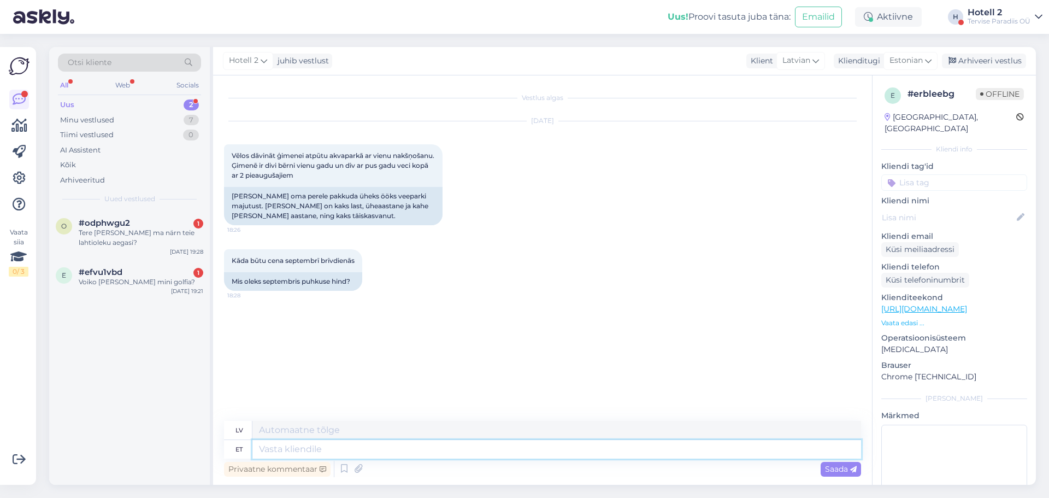
type textarea "Y"
type textarea "Tere!"
type textarea "Sveiki"
type textarea "Tere!"
type textarea "Sveiki!"
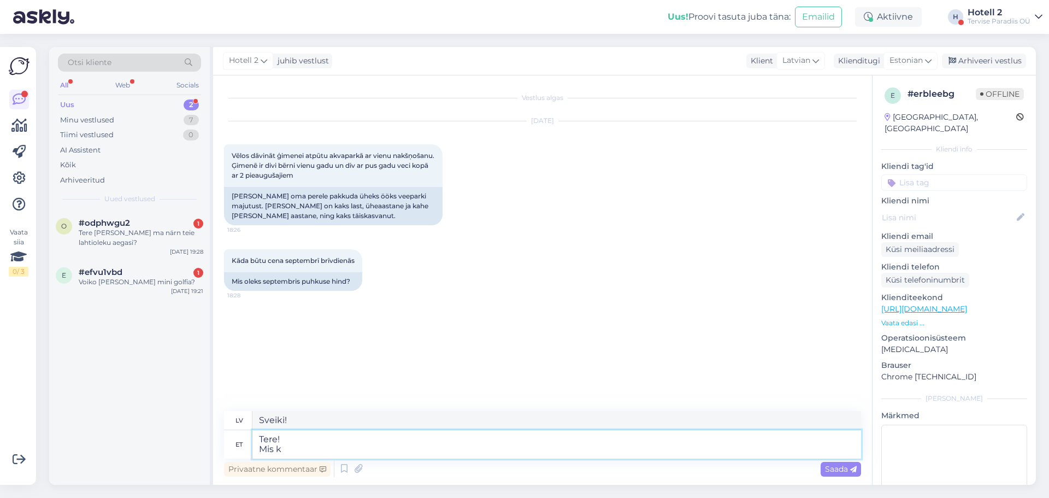
type textarea "Tere! Mis ku"
type textarea "Sveiki! Kas"
type textarea "Tere! Mis kuupäeval"
type textarea "Sveiki! Kāds datums?"
type textarea "Tere! Mis kuupäeval soovite"
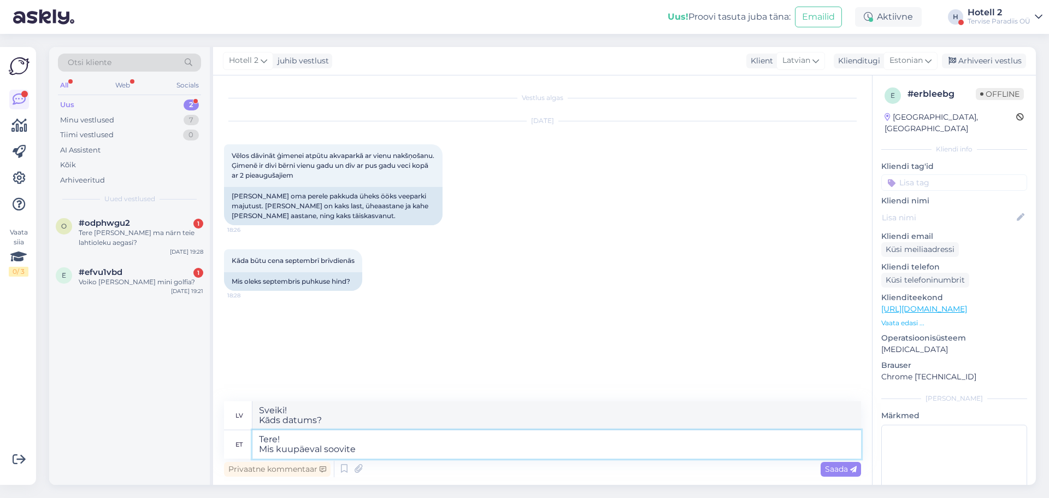
type textarea "Sveiki! Kādu datumu jūs vēlētos?"
type textarea "Tere! Mis kuupäeval soovite tulla?"
type textarea "Sveiki! Kurā datumā jūs vēlētos ierasties?"
type textarea "Tere! Mis kuupäeval soovite tulla?"
click at [835, 469] on span "Saada" at bounding box center [841, 469] width 32 height 10
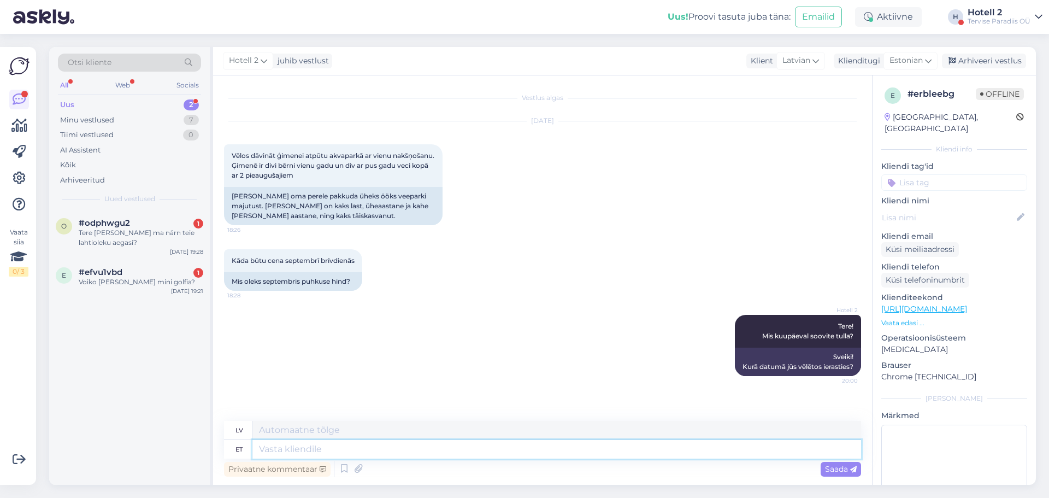
click at [520, 452] on textarea at bounding box center [556, 449] width 608 height 19
type textarea "Meil"
type textarea "Mēs"
type textarea "Meil on"
type textarea "Mums ir"
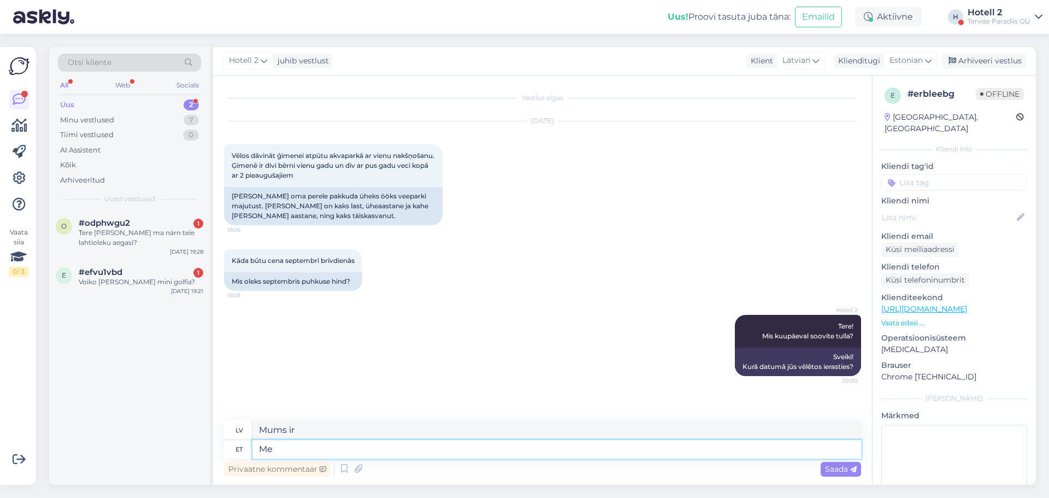
type textarea "M"
type textarea "Mēs"
click at [161, 277] on div "Voiko [PERSON_NAME] mini golfia?" at bounding box center [141, 282] width 125 height 10
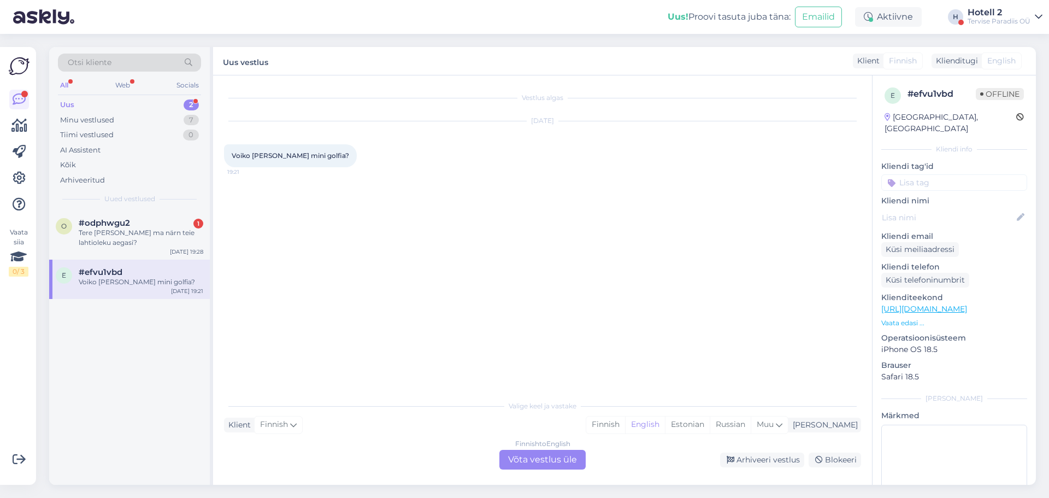
click at [520, 457] on div "Finnish to English Võta vestlus üle" at bounding box center [542, 459] width 86 height 20
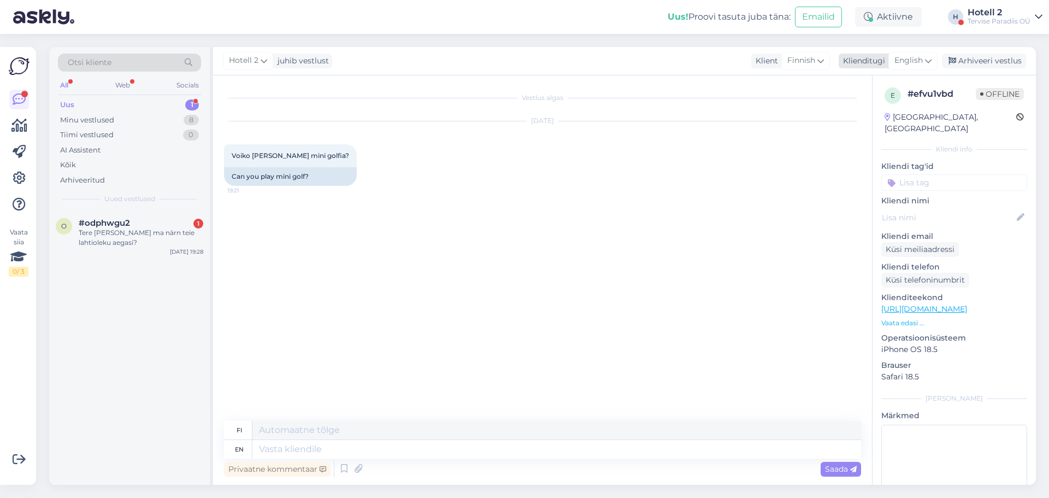
click at [915, 63] on span "English" at bounding box center [908, 61] width 28 height 12
click at [864, 121] on link "Estonian" at bounding box center [888, 126] width 120 height 17
click at [316, 445] on textarea at bounding box center [556, 449] width 608 height 19
click at [383, 450] on textarea at bounding box center [556, 449] width 608 height 19
type textarea "Tere!"
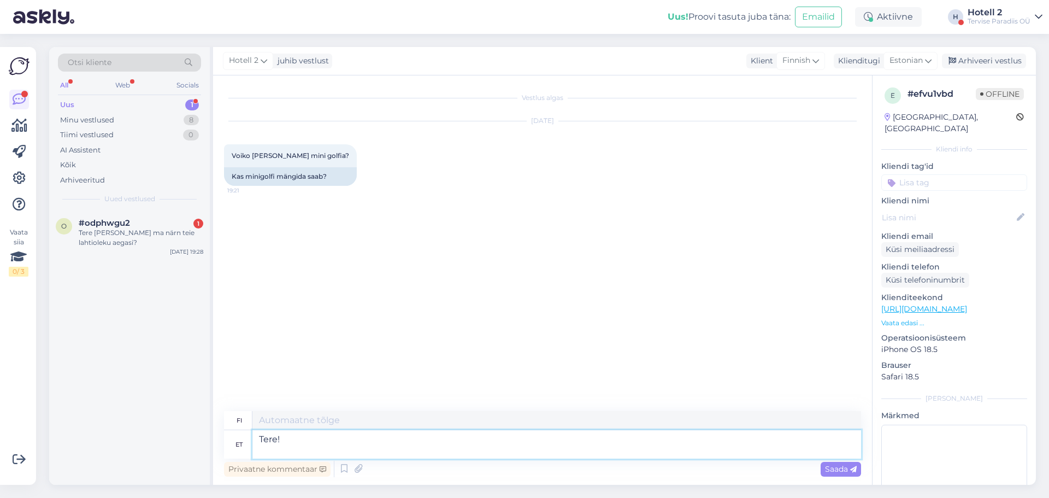
type textarea "Hei!"
type textarea "Tere! Meie j"
type textarea "Hei! Meitä"
type textarea "Tere! Meie juures s"
type textarea "Hei! [GEOGRAPHIC_DATA]"
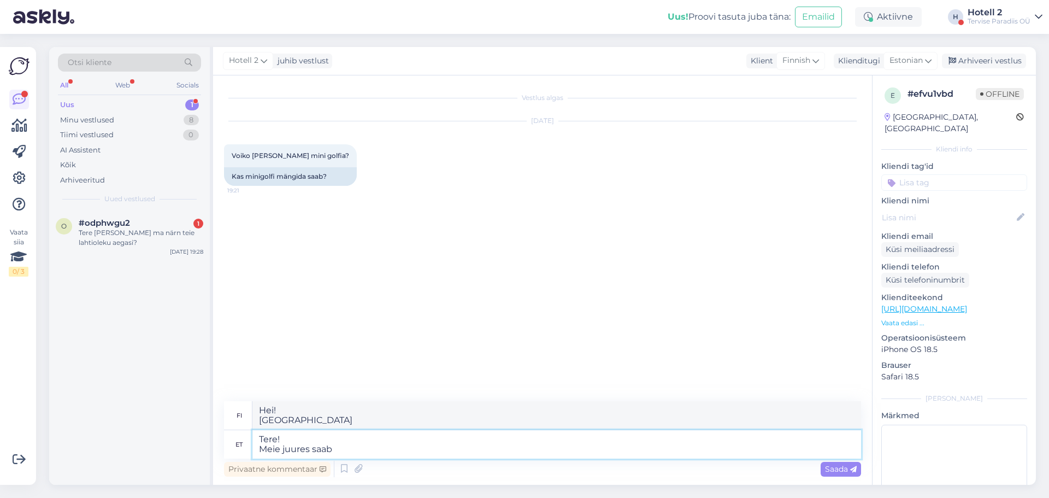
type textarea "Tere! Meie juures saab"
type textarea "Hei! Me voimme"
type textarea "Tere! Meie juures saab minigolf"
type textarea "Hei! Meillä on minigolf"
type textarea "Tere! Meie juures saab minigolfi m"
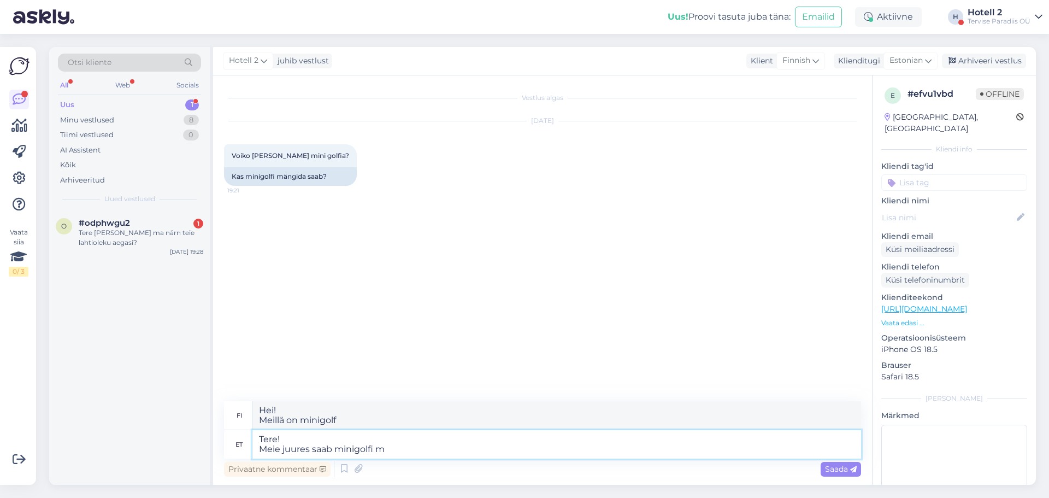
type textarea "Hei! Meillä on minigolf."
type textarea "Tere! Meie juures saab minigolfi mängida"
type textarea "Hei! Meillä [PERSON_NAME] pelata minigolfia."
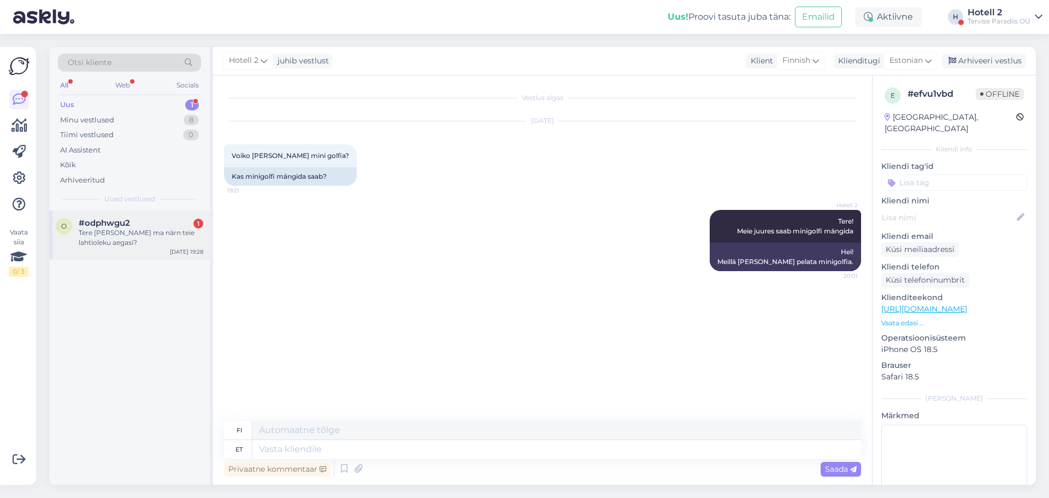
click at [164, 225] on div "#odphwgu2 1" at bounding box center [141, 223] width 125 height 10
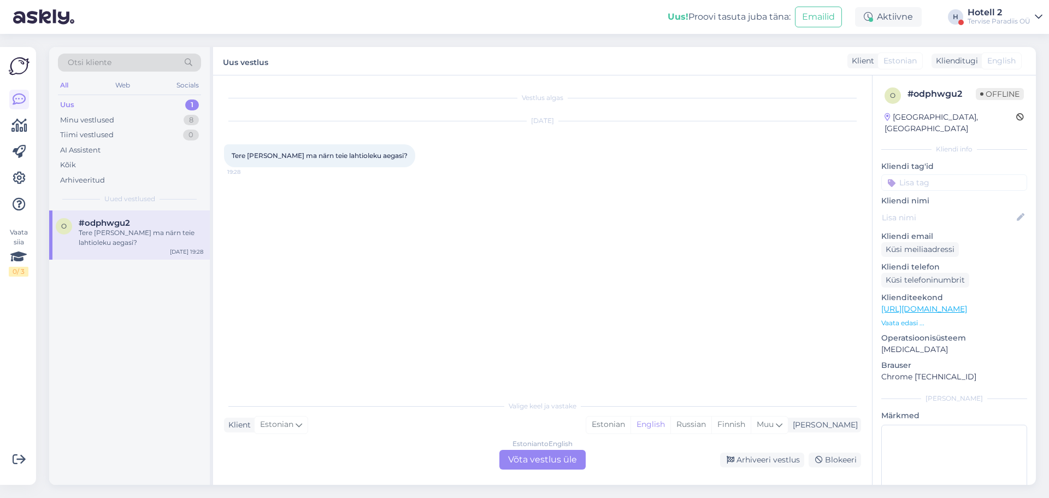
click at [532, 453] on div "Estonian to English Võta vestlus üle" at bounding box center [542, 459] width 86 height 20
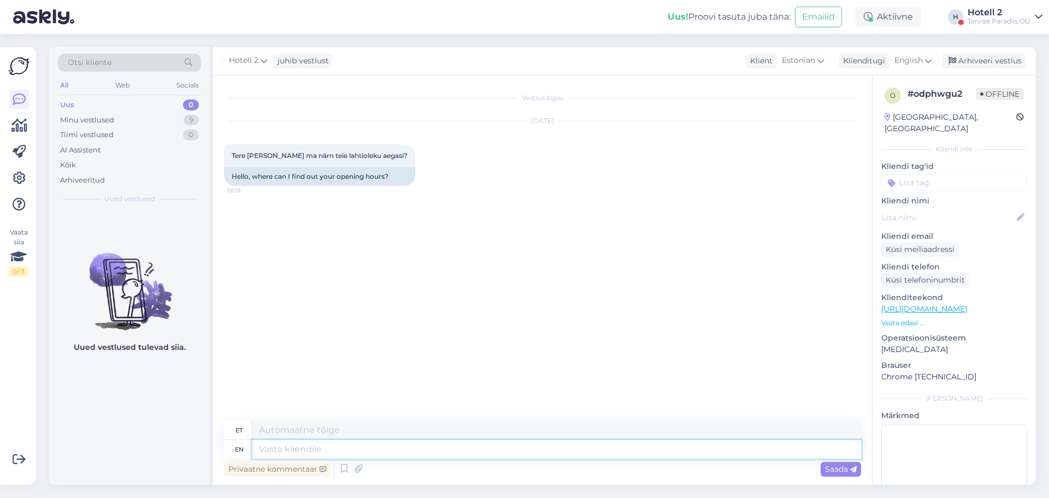
click at [445, 454] on textarea at bounding box center [556, 449] width 608 height 19
click at [914, 58] on span "English" at bounding box center [908, 61] width 28 height 12
click at [874, 132] on link "Estonian" at bounding box center [888, 126] width 120 height 17
click at [340, 445] on textarea at bounding box center [542, 446] width 637 height 23
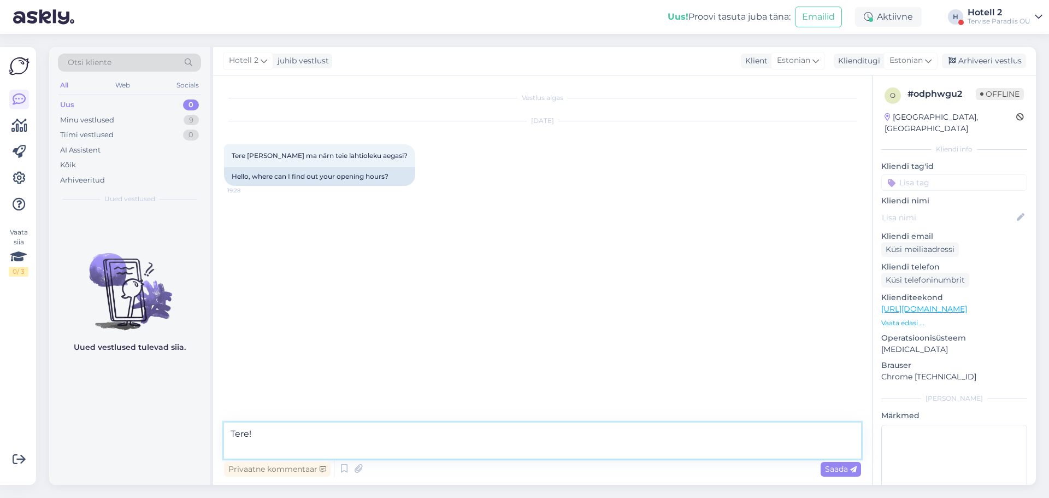
paste textarea "[URL][DOMAIN_NAME]"
type textarea "Tere! [URL][DOMAIN_NAME]"
